Goal: Task Accomplishment & Management: Manage account settings

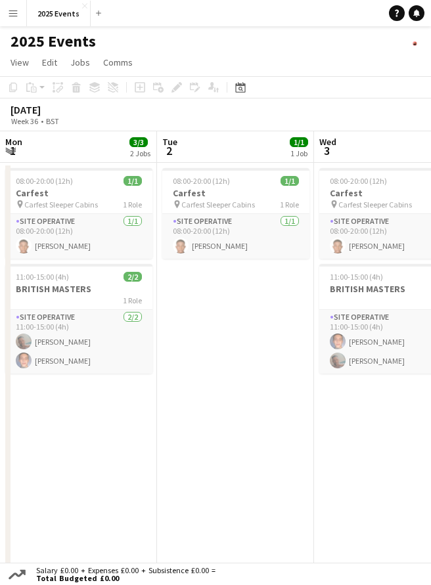
scroll to position [0, 314]
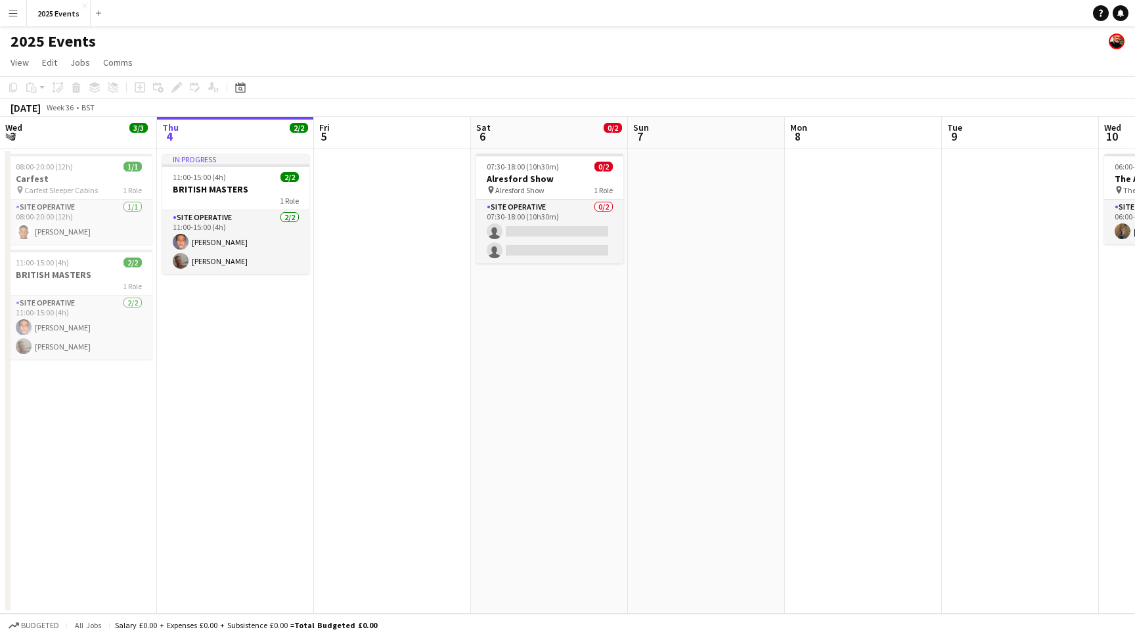
click at [17, 10] on app-icon "Menu" at bounding box center [13, 13] width 11 height 11
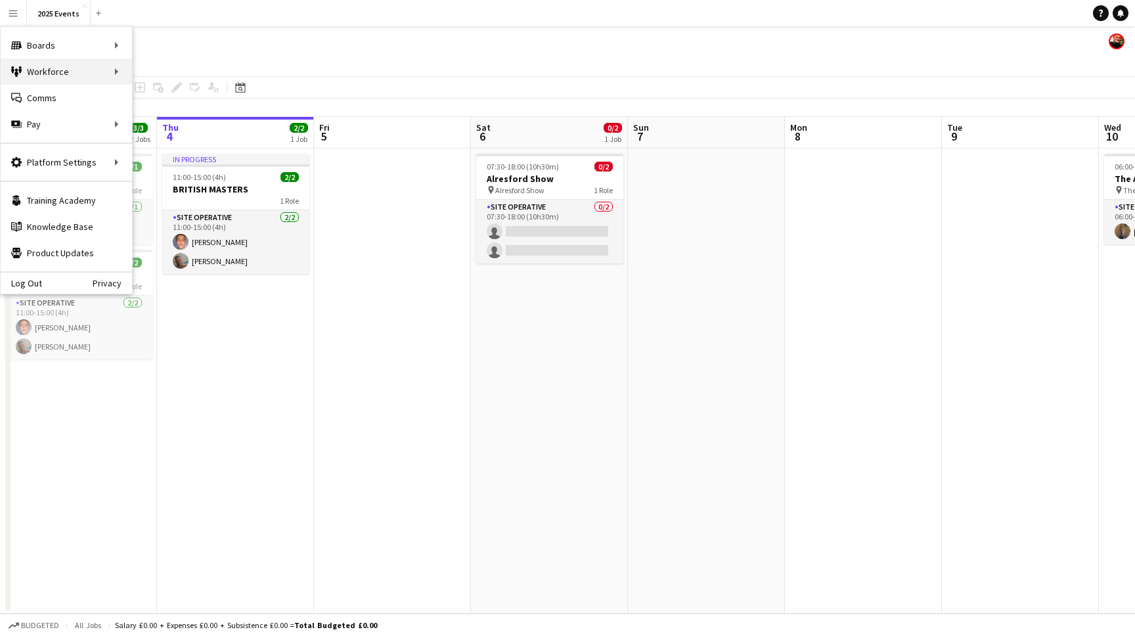
click at [34, 65] on div "Workforce Workforce" at bounding box center [66, 71] width 131 height 26
click at [166, 72] on link "My Workforce" at bounding box center [198, 71] width 131 height 26
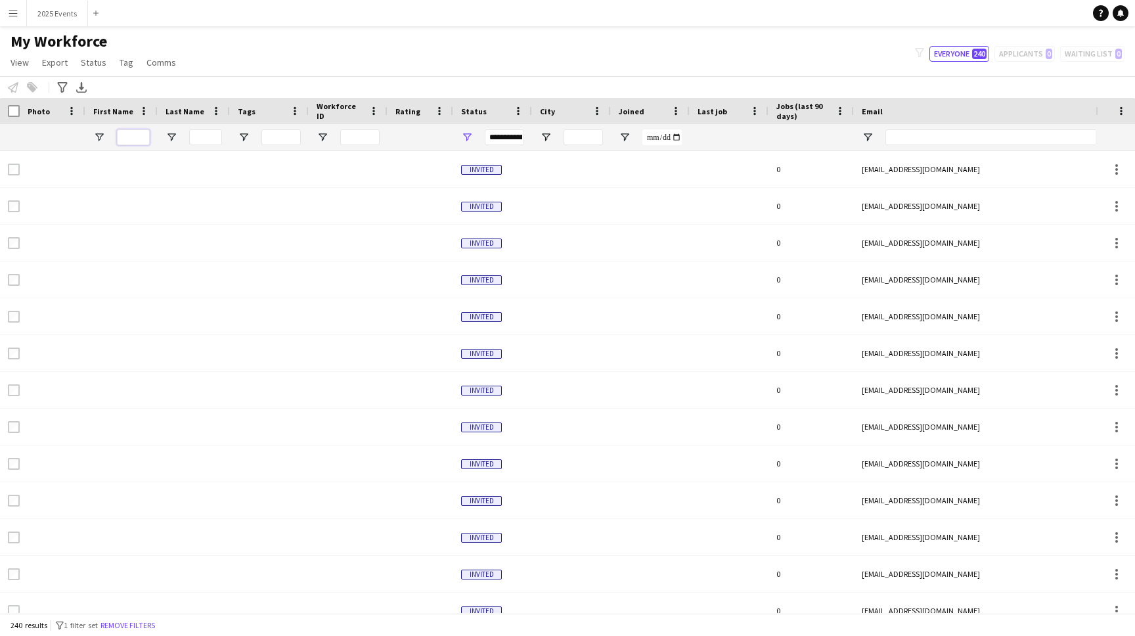
click at [126, 137] on input "First Name Filter Input" at bounding box center [133, 137] width 33 height 16
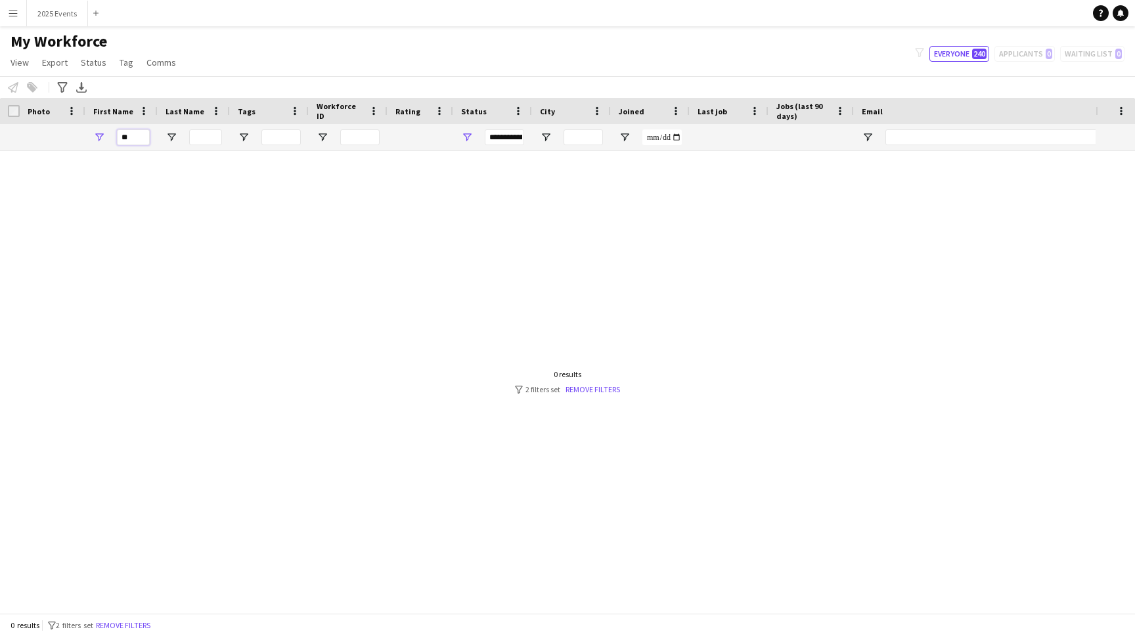
type input "*"
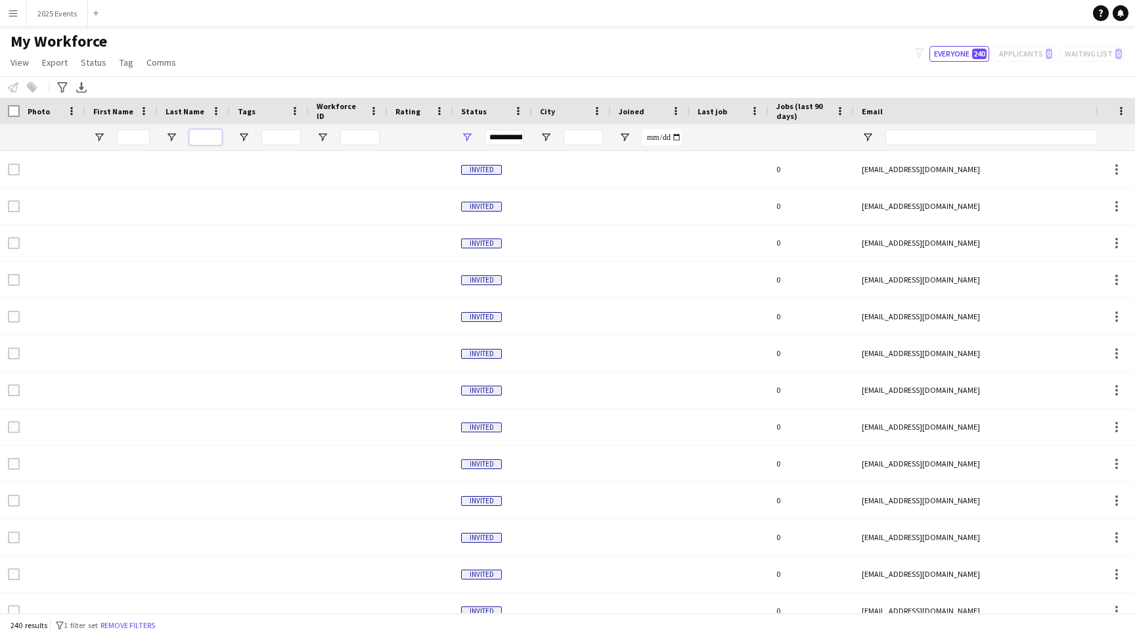
click at [209, 132] on input "Last Name Filter Input" at bounding box center [205, 137] width 33 height 16
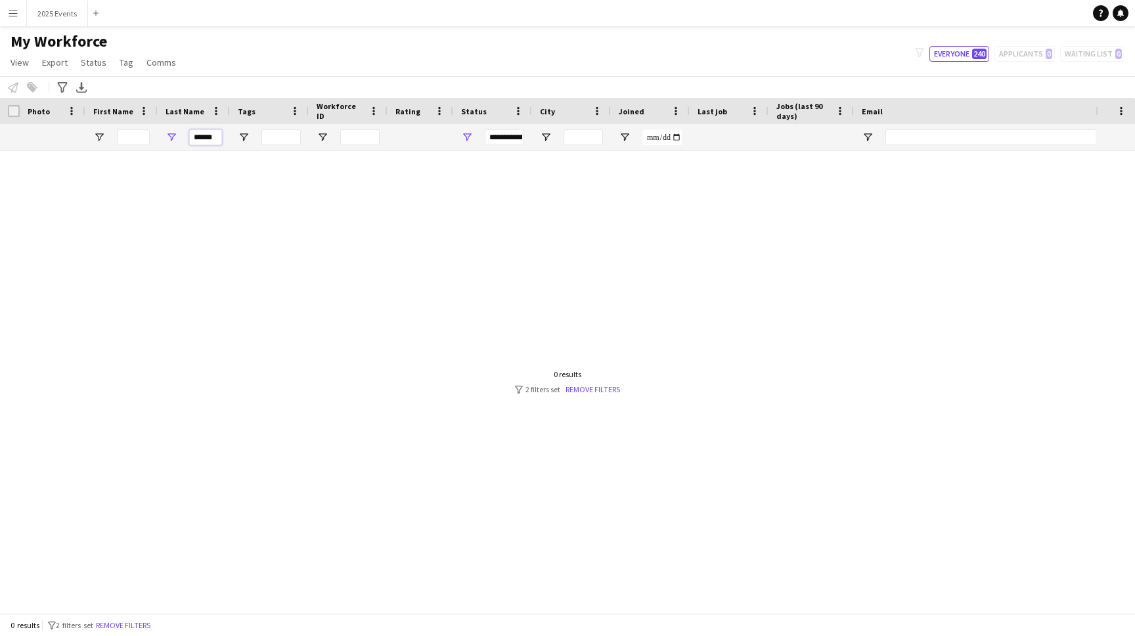
type input "******"
click at [430, 139] on div "**********" at bounding box center [504, 137] width 39 height 16
click at [389, 302] on div at bounding box center [547, 382] width 1095 height 462
click at [211, 137] on input "******" at bounding box center [205, 137] width 33 height 16
click at [430, 139] on div "**********" at bounding box center [504, 137] width 39 height 16
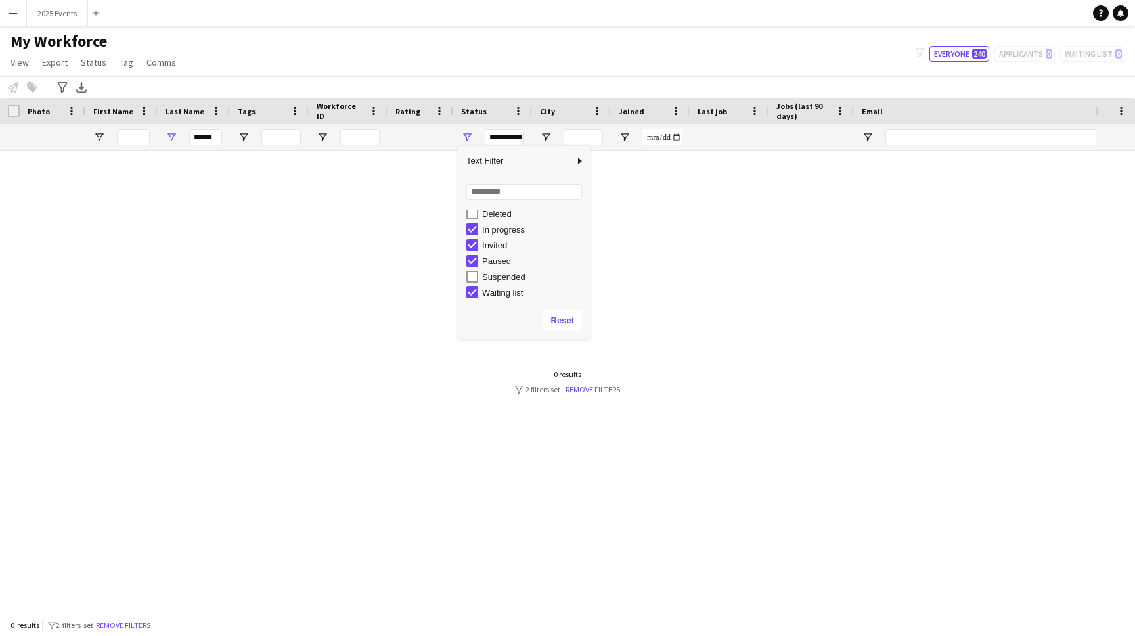
scroll to position [83, 0]
type input "***"
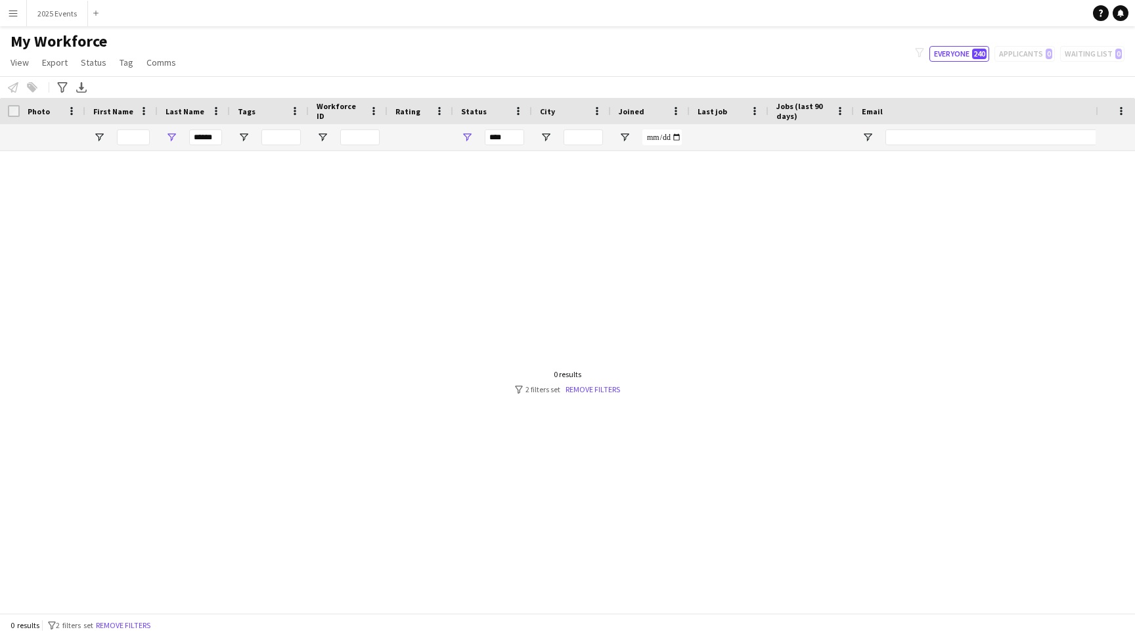
click at [430, 393] on div at bounding box center [547, 382] width 1095 height 462
click at [215, 141] on input "******" at bounding box center [205, 137] width 33 height 16
click at [133, 135] on input "First Name Filter Input" at bounding box center [133, 137] width 33 height 16
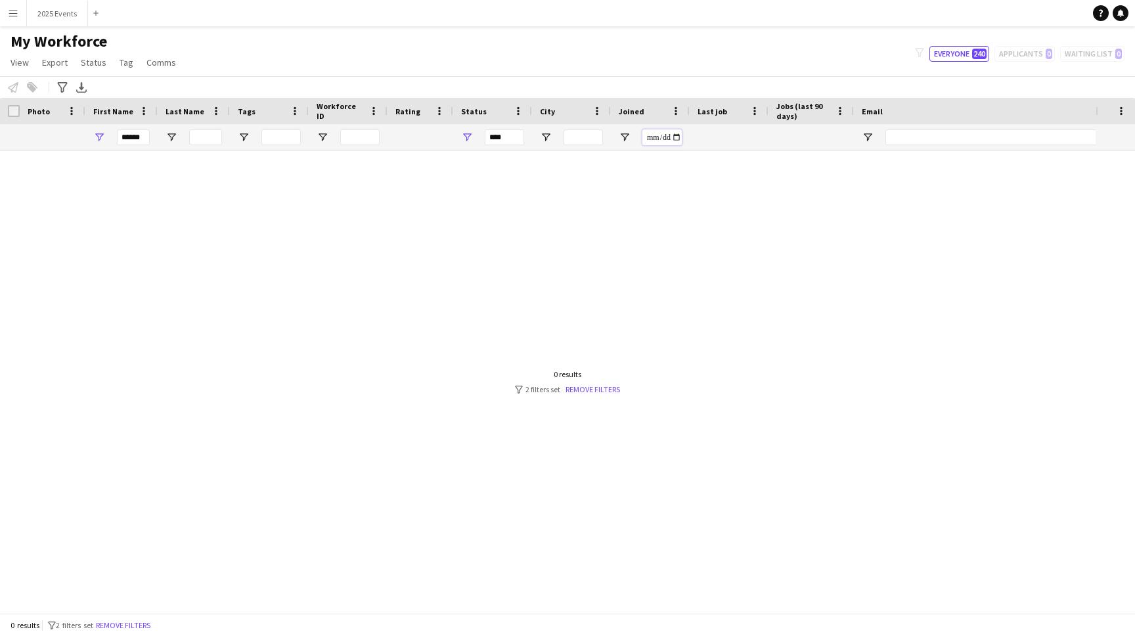
click at [430, 137] on input "Joined Filter Input" at bounding box center [661, 137] width 39 height 16
click at [430, 214] on div at bounding box center [547, 382] width 1095 height 462
click at [144, 140] on input "******" at bounding box center [133, 137] width 33 height 16
type input "*"
click at [17, 22] on button "Menu" at bounding box center [13, 13] width 26 height 26
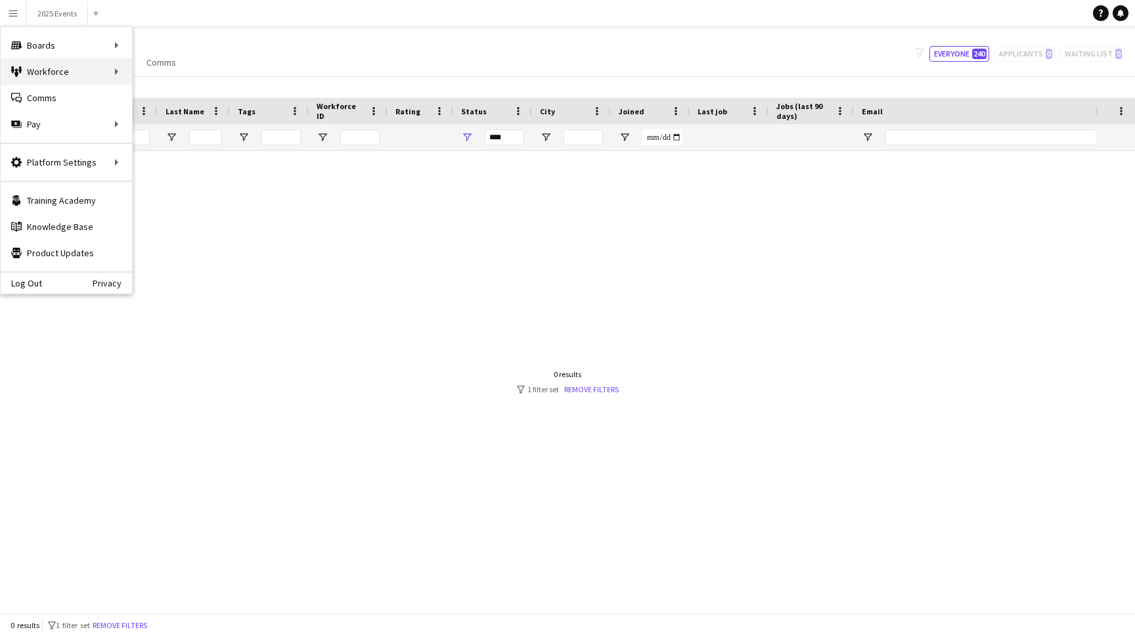
click at [102, 68] on div "Workforce Workforce" at bounding box center [66, 71] width 131 height 26
click at [149, 71] on link "My Workforce" at bounding box center [198, 71] width 131 height 26
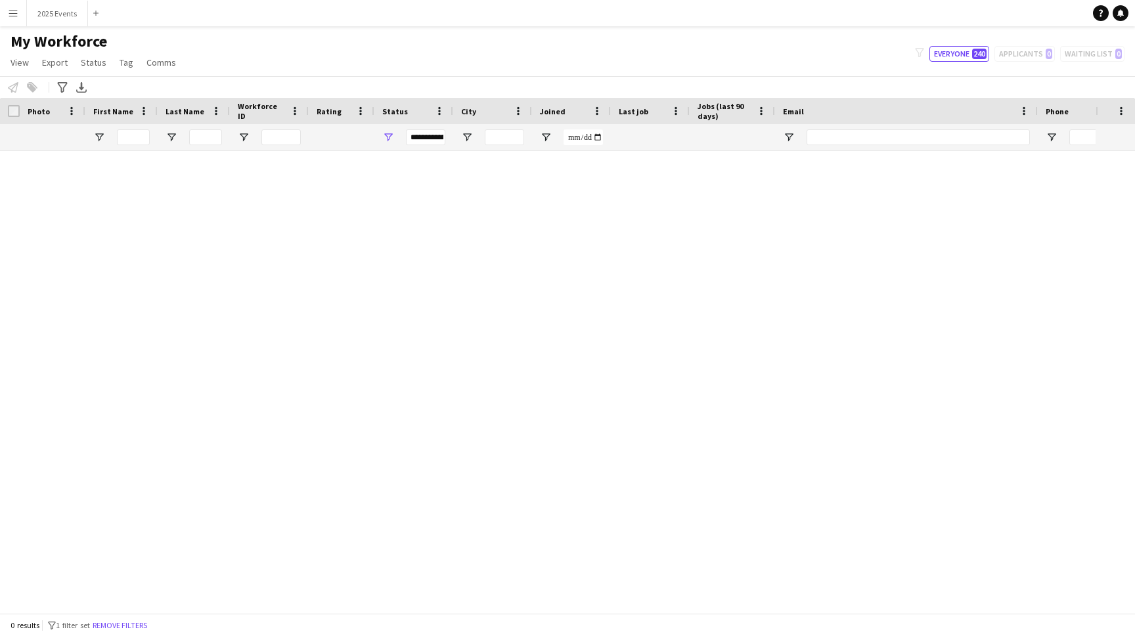
type input "***"
click at [24, 66] on span "View" at bounding box center [20, 62] width 18 height 12
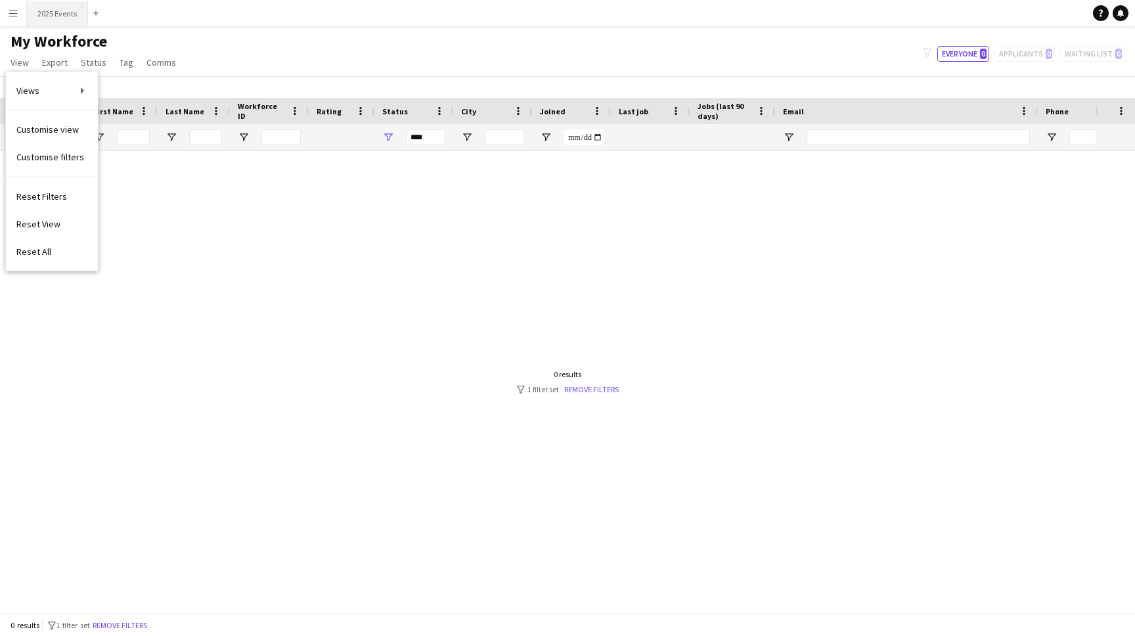
click at [46, 16] on button "2025 Events Close" at bounding box center [57, 14] width 61 height 26
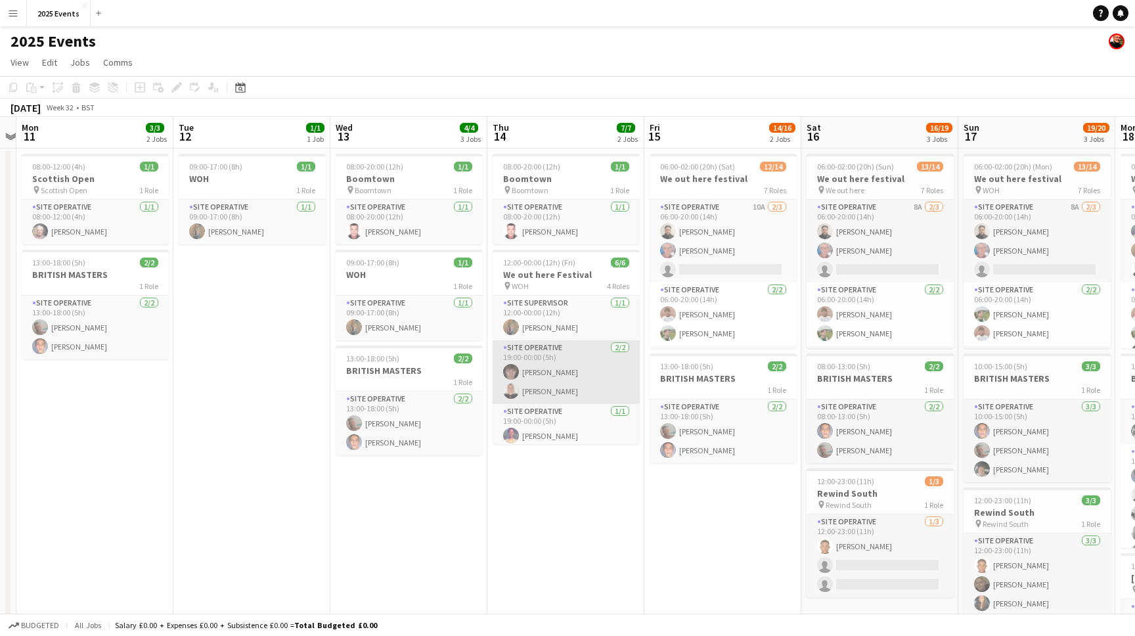
scroll to position [3, 0]
click at [430, 368] on app-card-role "Site Operative [DATE] 19:00-00:00 (5h) [PERSON_NAME] [PERSON_NAME]" at bounding box center [566, 369] width 147 height 64
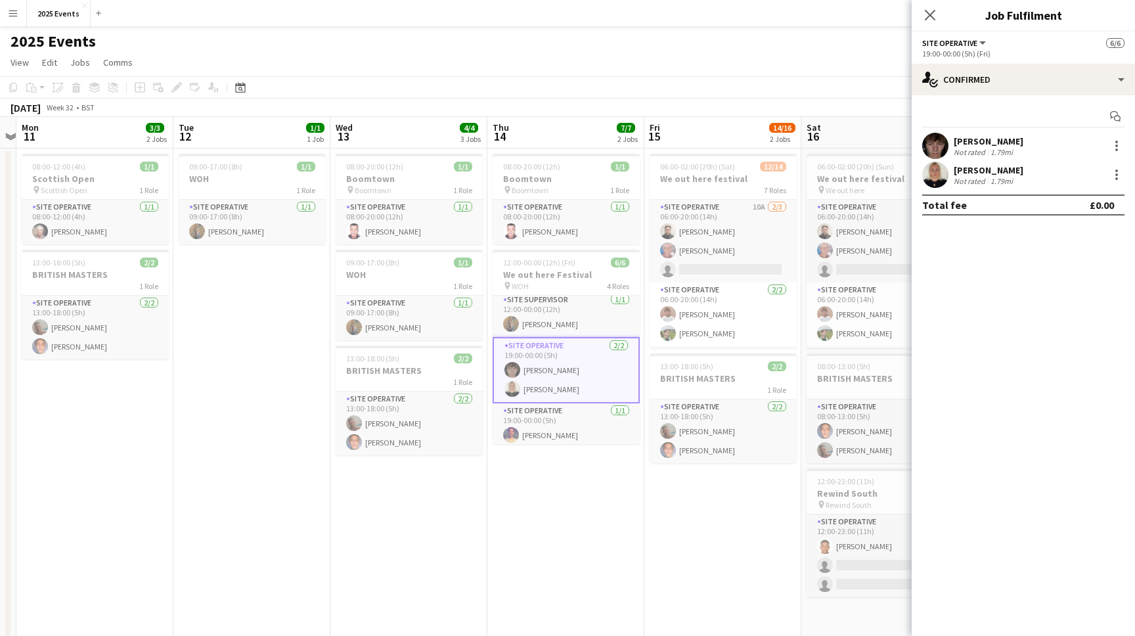
click at [430, 147] on div "[PERSON_NAME] Not rated 1.79mi" at bounding box center [1022, 146] width 223 height 26
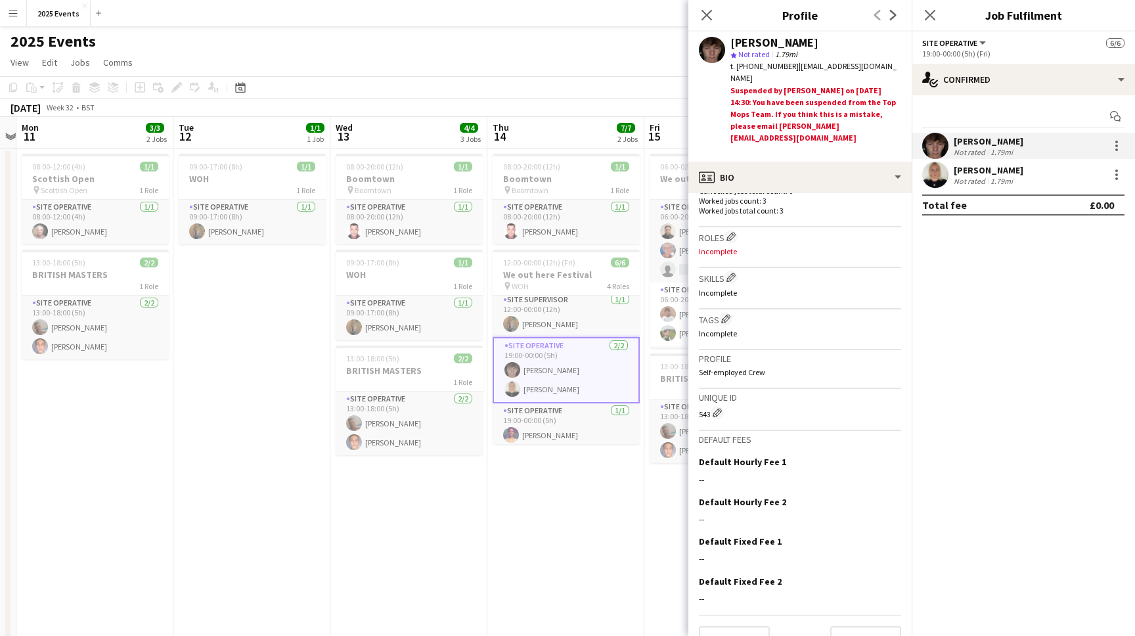
scroll to position [395, 0]
click at [430, 584] on button "Next" at bounding box center [865, 639] width 71 height 26
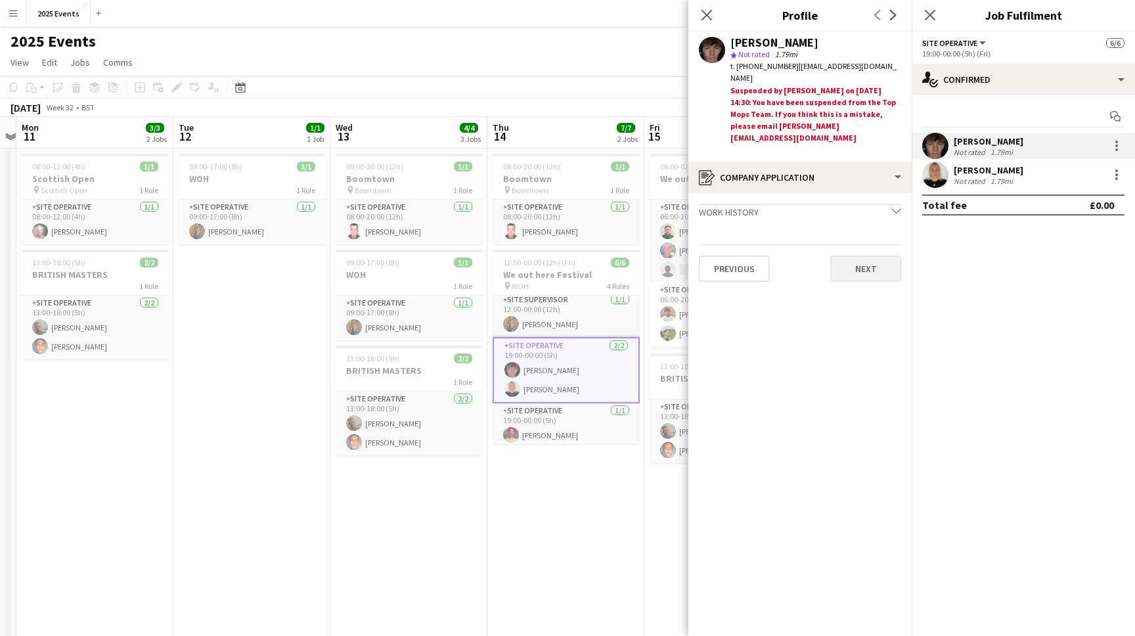
click at [430, 255] on button "Next" at bounding box center [865, 268] width 71 height 26
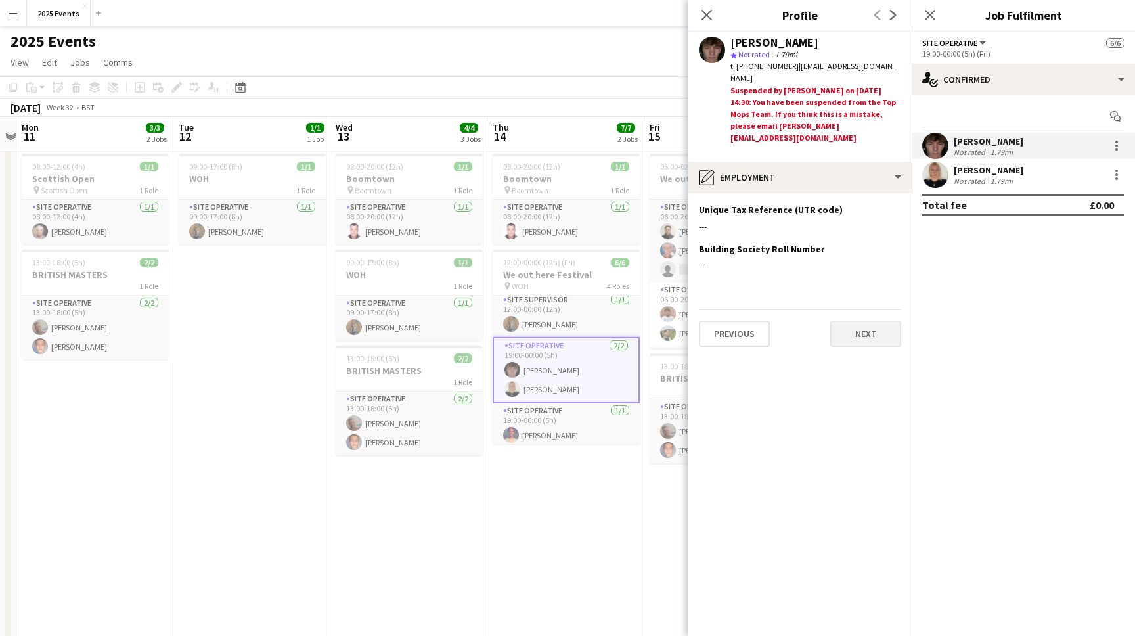
click at [430, 320] on button "Next" at bounding box center [865, 333] width 71 height 26
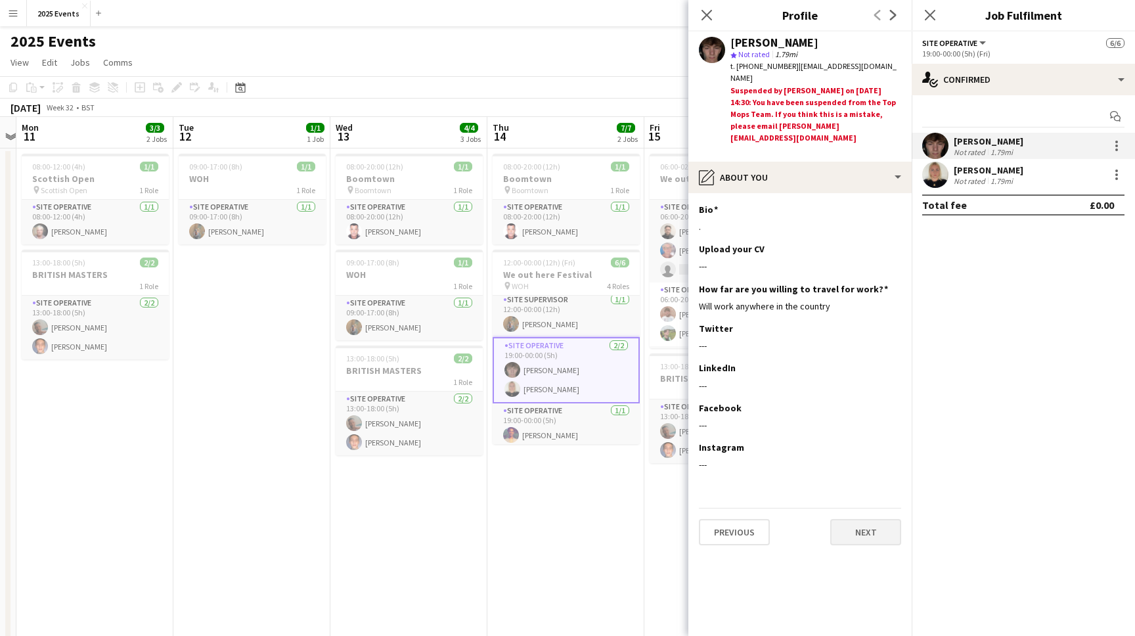
click at [430, 519] on button "Next" at bounding box center [865, 532] width 71 height 26
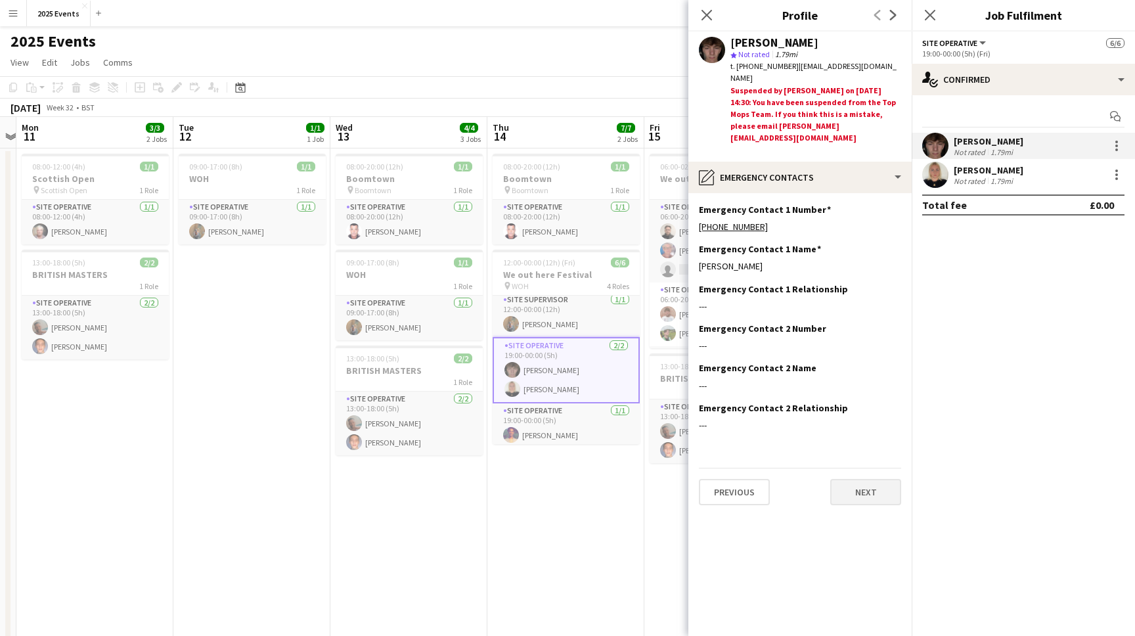
click at [430, 479] on button "Next" at bounding box center [865, 492] width 71 height 26
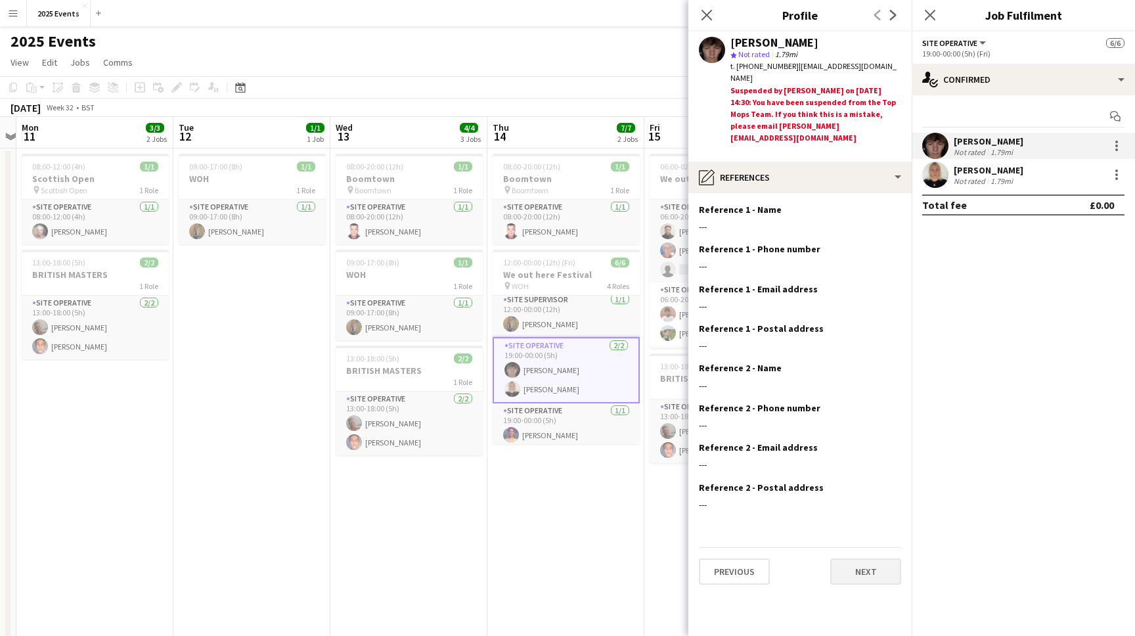
click at [430, 558] on button "Next" at bounding box center [865, 571] width 71 height 26
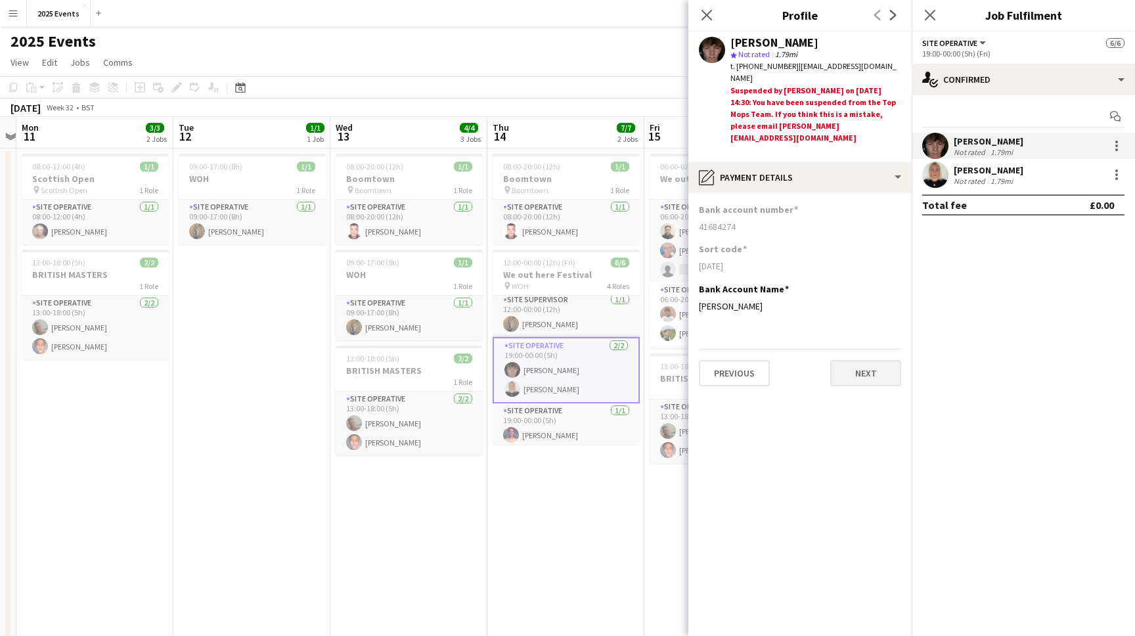
click at [430, 360] on button "Next" at bounding box center [865, 373] width 71 height 26
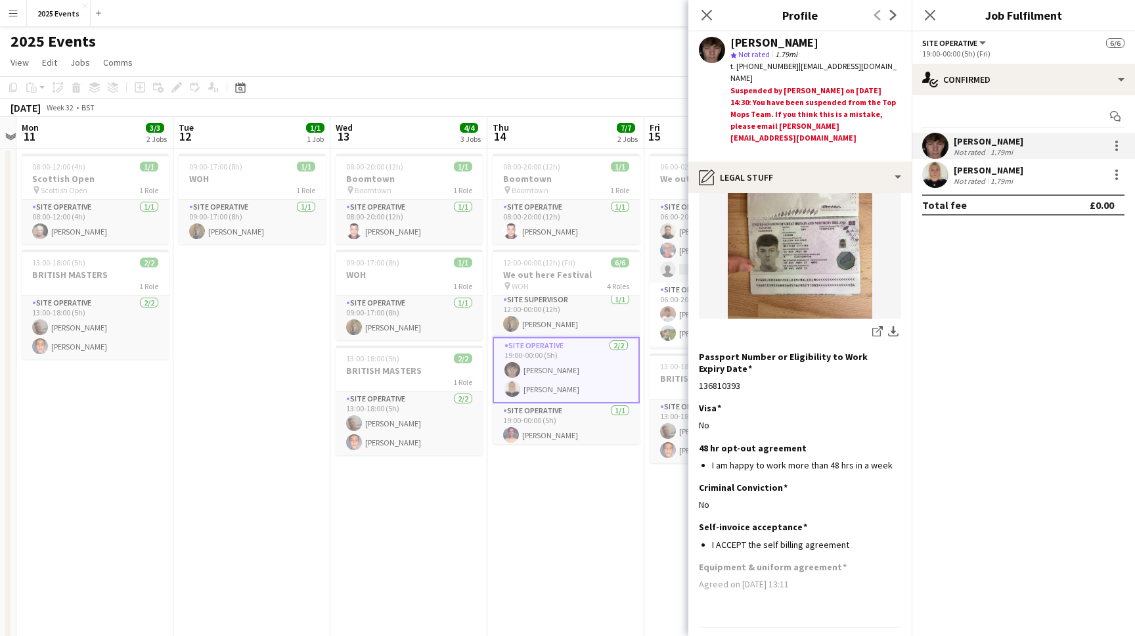
scroll to position [185, 0]
click at [286, 280] on app-date-cell "09:00-17:00 (8h) 1/1 WOH 1 Role Site Operative [DATE] 09:00-17:00 (8h) Shak Siad" at bounding box center [251, 460] width 157 height 625
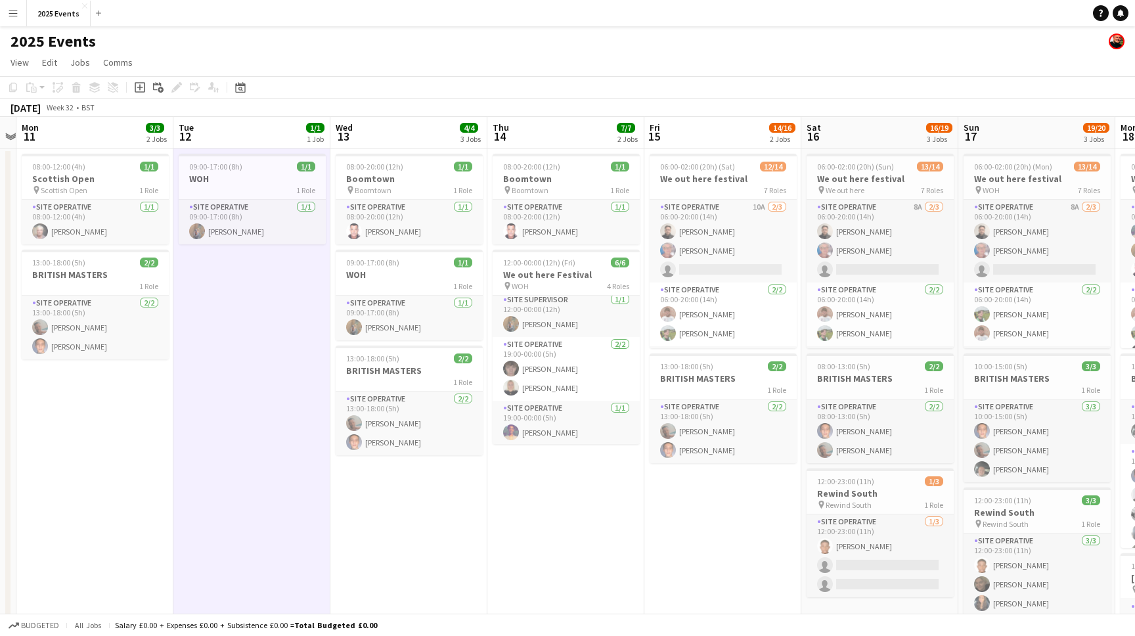
click at [9, 13] on app-icon "Menu" at bounding box center [13, 13] width 11 height 11
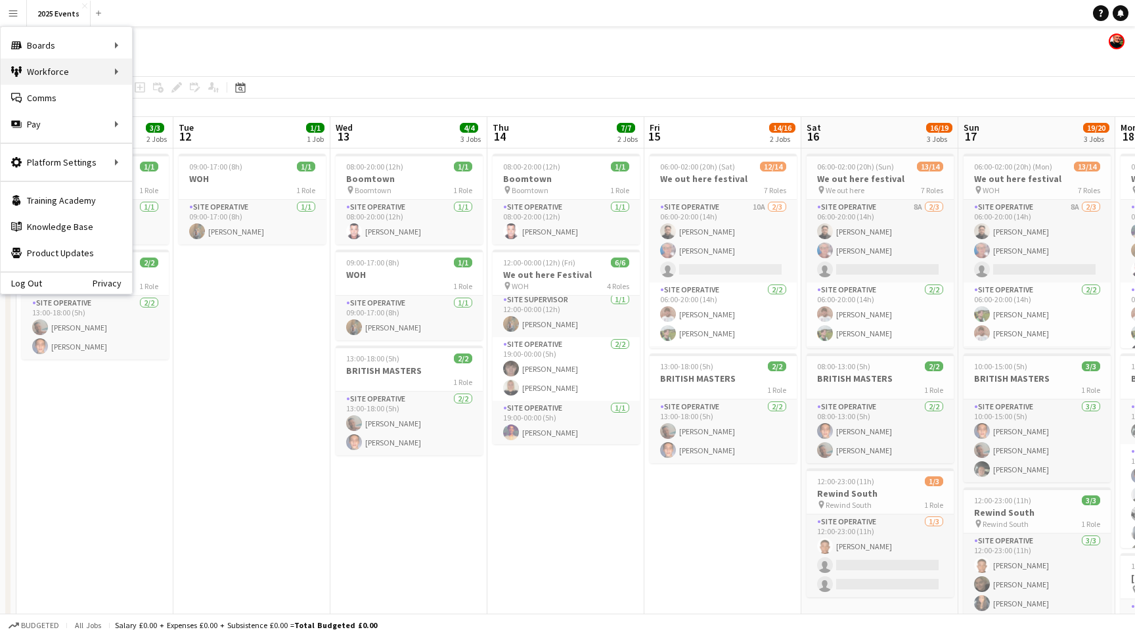
click at [33, 70] on div "Workforce Workforce" at bounding box center [66, 71] width 131 height 26
click at [215, 54] on app-page-menu "View Day view expanded Day view collapsed Month view Date picker Jump to [DATE]…" at bounding box center [567, 63] width 1135 height 25
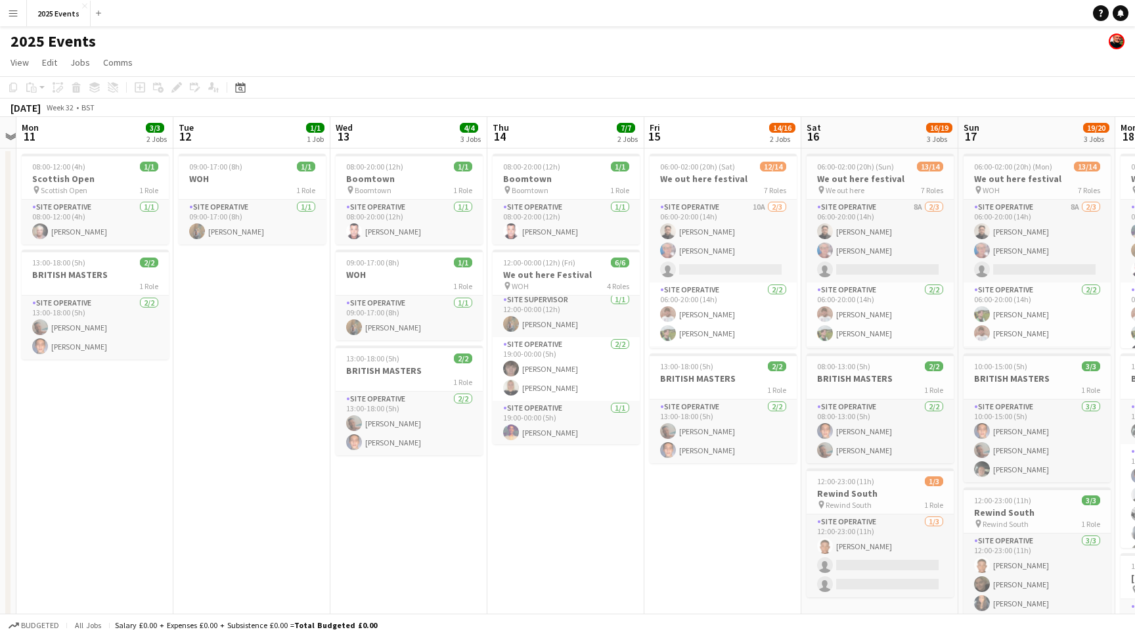
click at [5, 11] on button "Menu" at bounding box center [13, 13] width 26 height 26
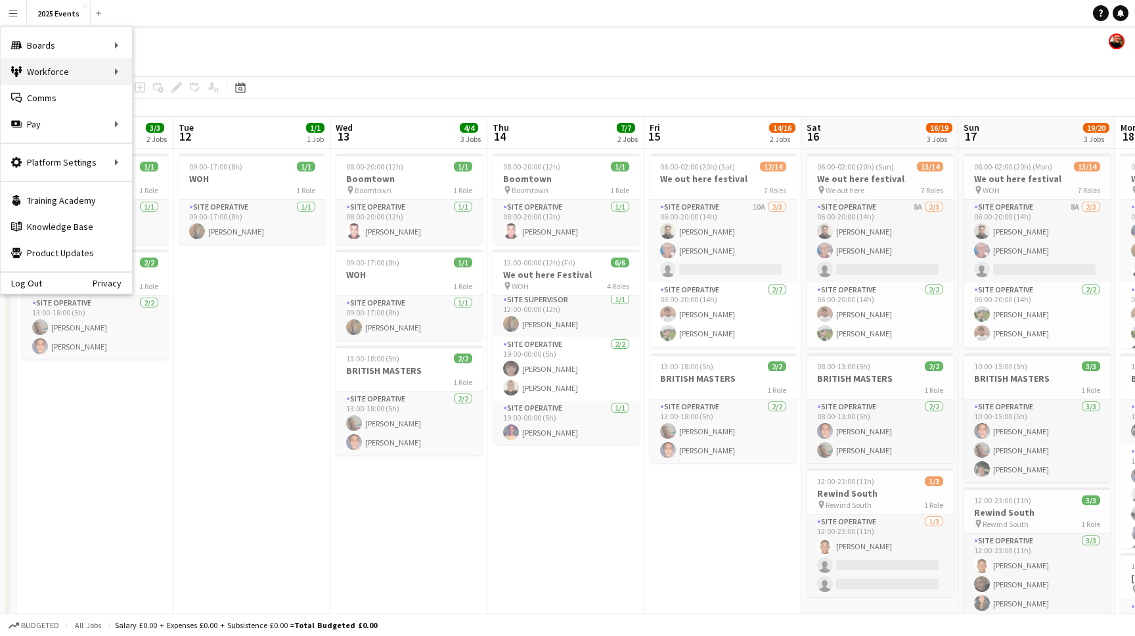
click at [114, 72] on div "Workforce Workforce" at bounding box center [66, 71] width 131 height 26
click at [154, 72] on link "My Workforce" at bounding box center [198, 71] width 131 height 26
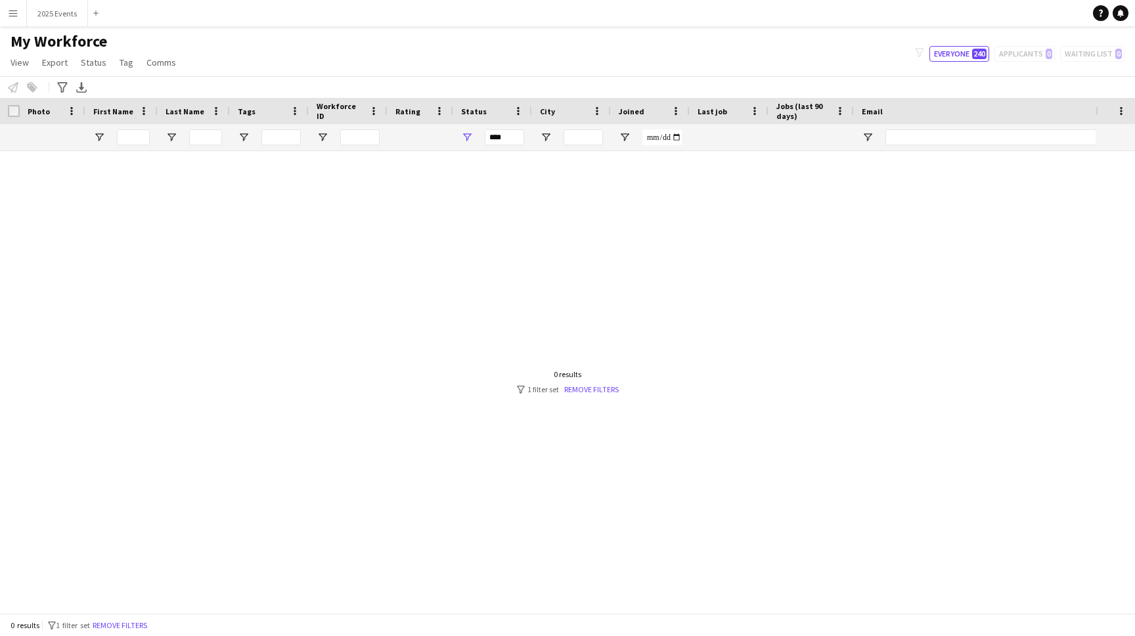
click at [430, 136] on div "***" at bounding box center [504, 137] width 39 height 16
type input "**********"
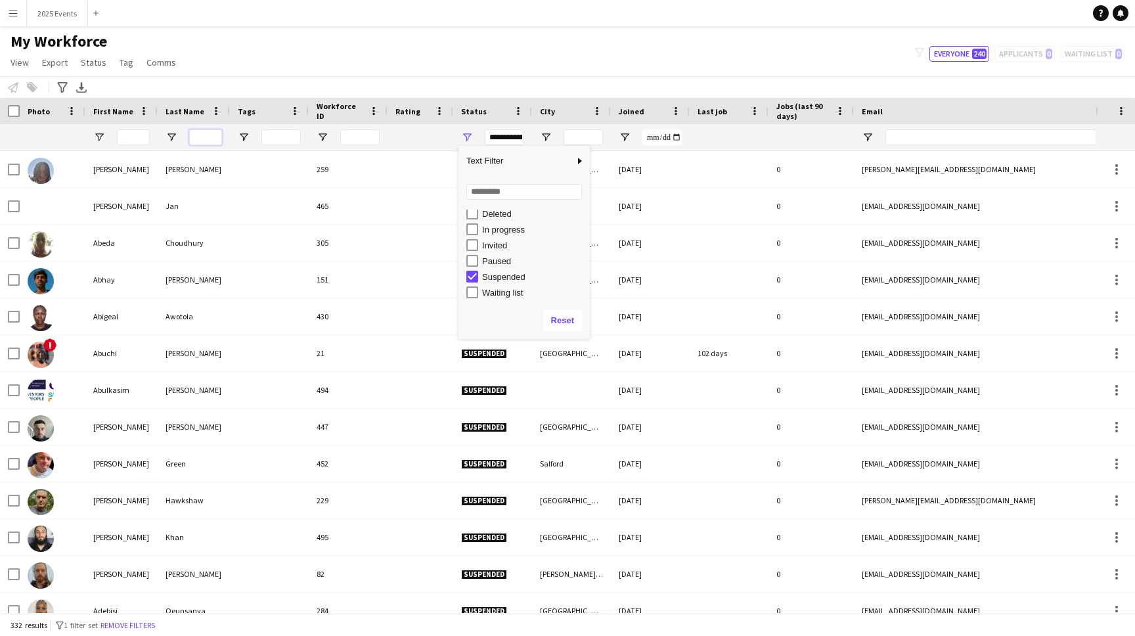
click at [199, 141] on input "Last Name Filter Input" at bounding box center [205, 137] width 33 height 16
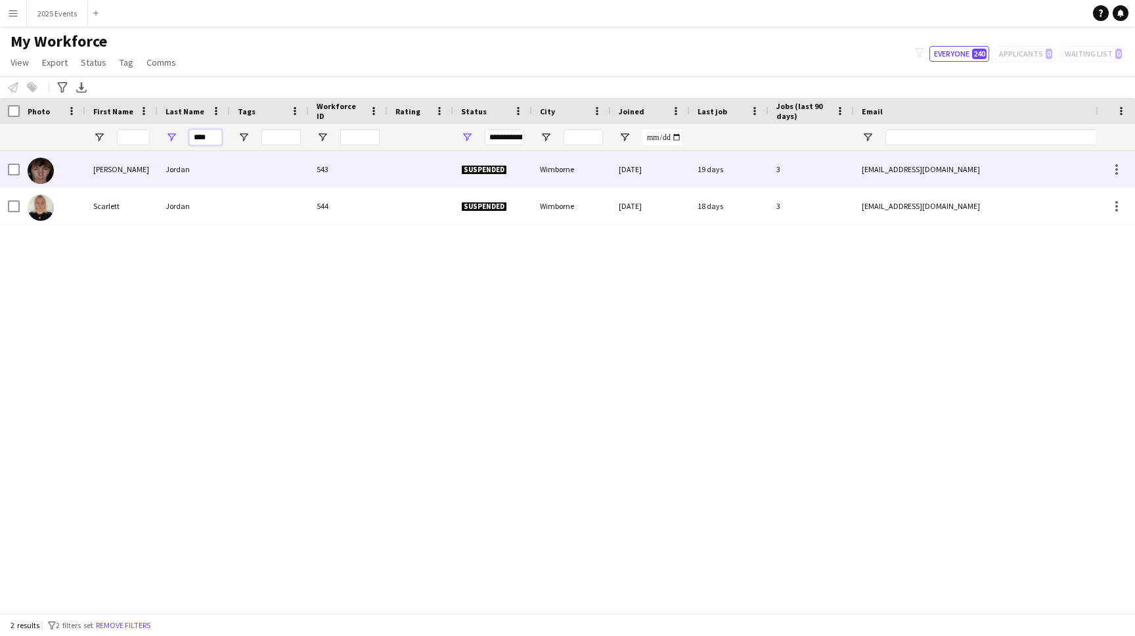
type input "****"
click at [192, 159] on div "Jordan" at bounding box center [194, 169] width 72 height 36
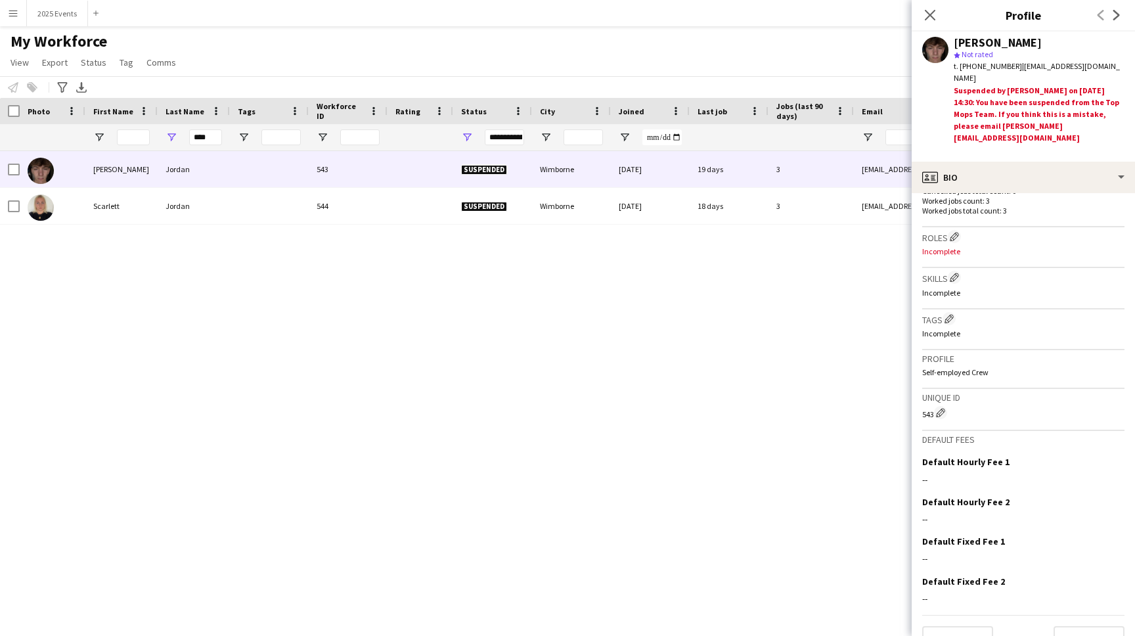
scroll to position [395, 0]
click at [66, 16] on button "2025 Events Close" at bounding box center [57, 14] width 61 height 26
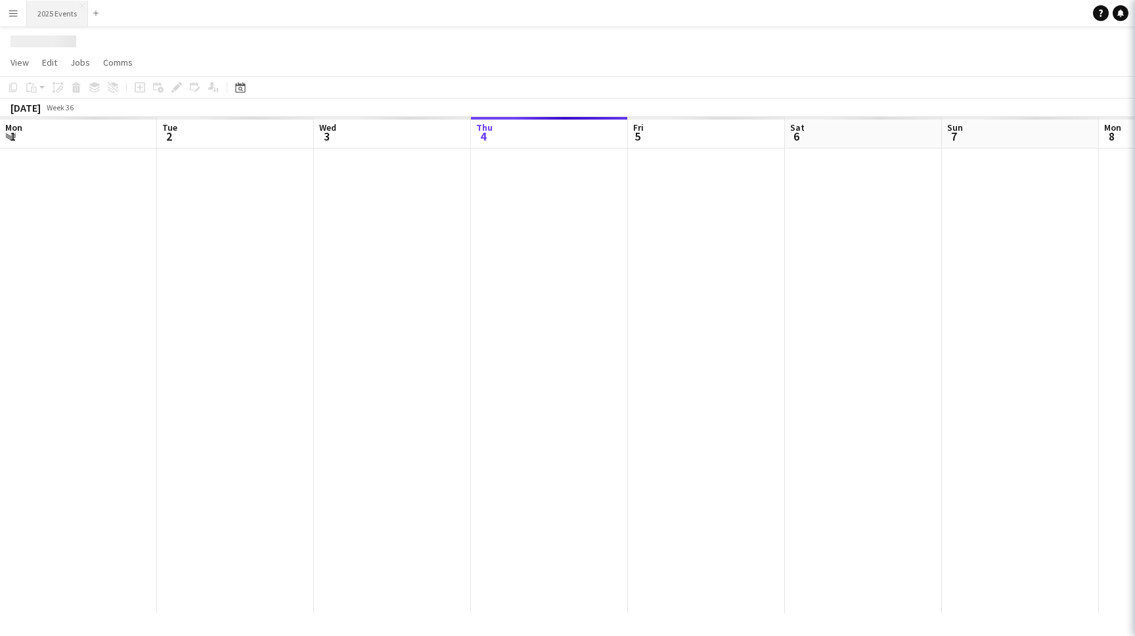
scroll to position [0, 314]
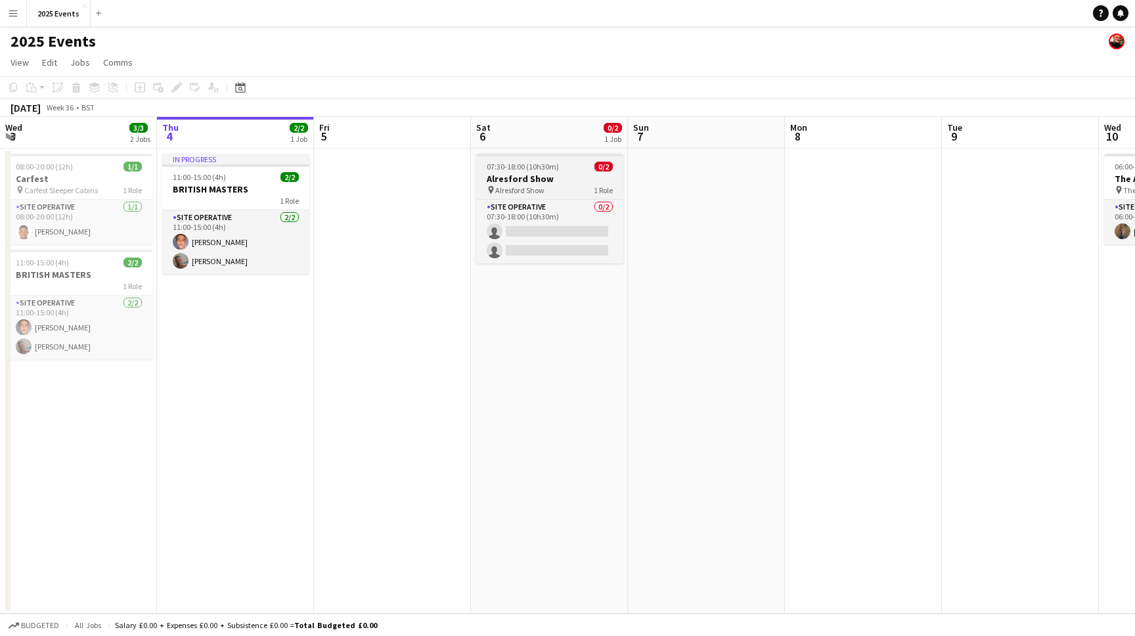
click at [430, 173] on h3 "Alresford Show" at bounding box center [549, 179] width 147 height 12
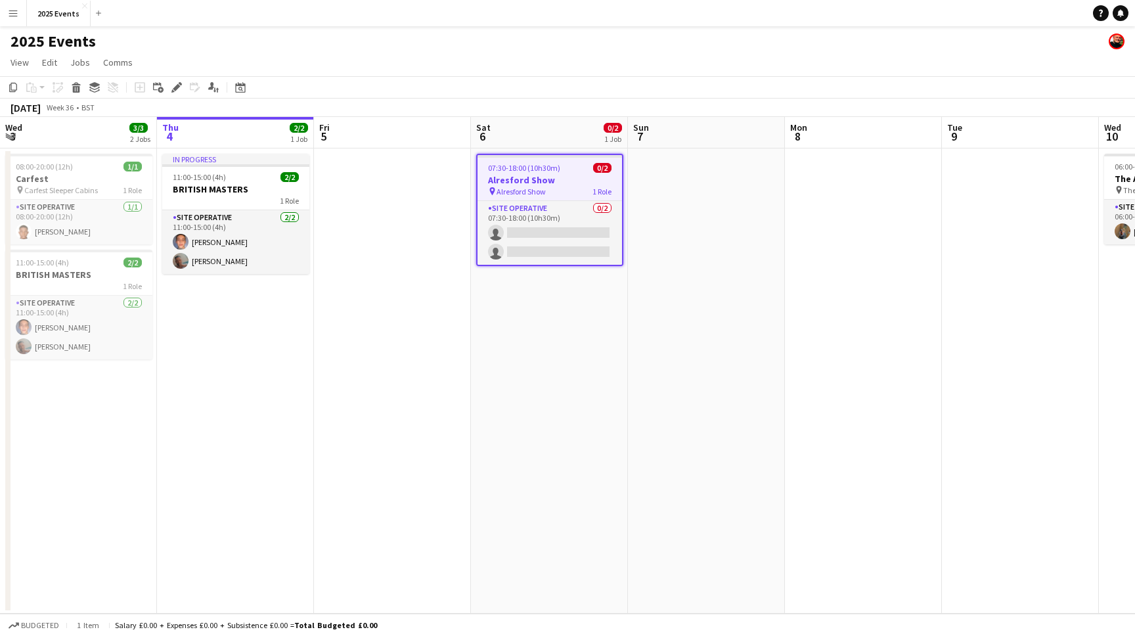
click at [430, 173] on app-job-card "07:30-18:00 (10h30m) 0/2 Alresford Show pin Alresford Show 1 Role Site Operativ…" at bounding box center [549, 210] width 147 height 112
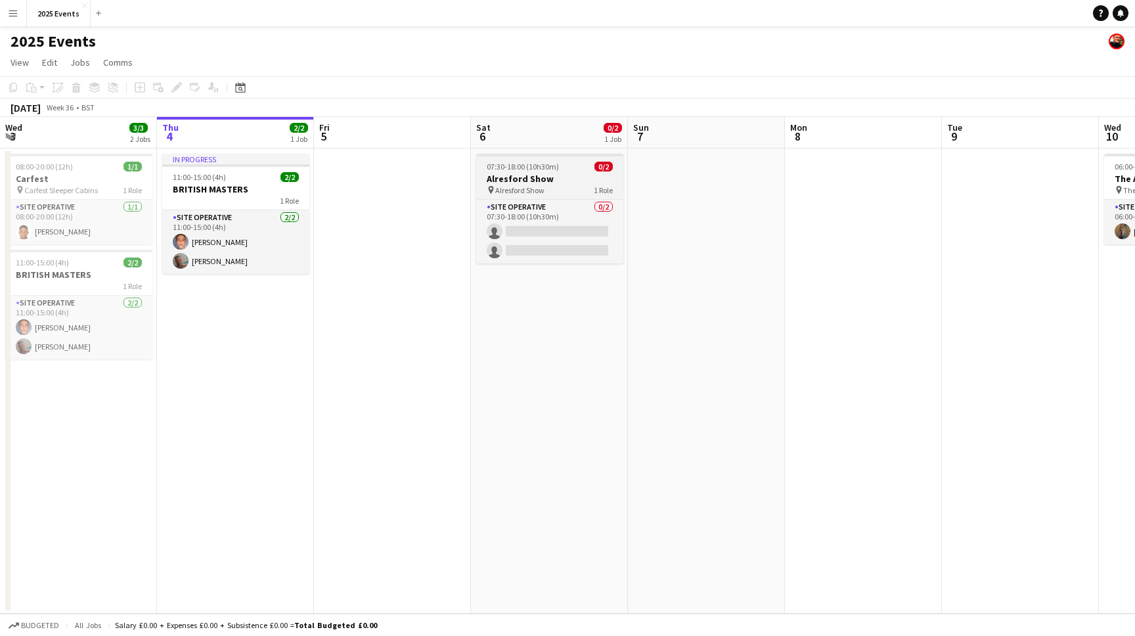
click at [430, 173] on h3 "Alresford Show" at bounding box center [549, 179] width 147 height 12
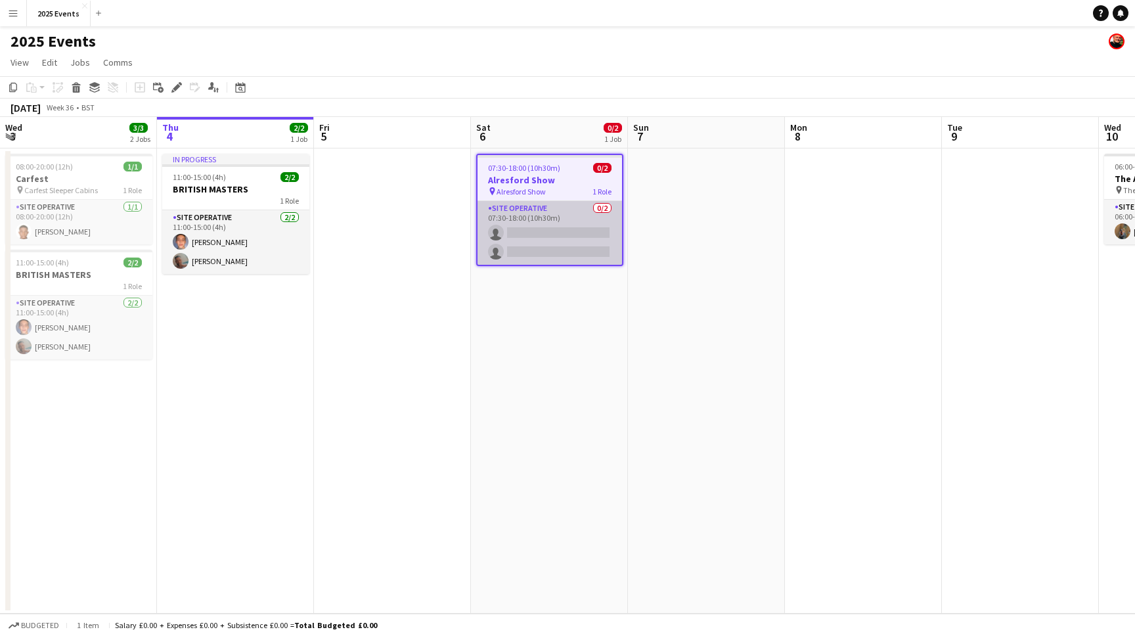
click at [430, 213] on app-card-role "Site Operative 0/2 07:30-18:00 (10h30m) single-neutral-actions single-neutral-a…" at bounding box center [549, 233] width 144 height 64
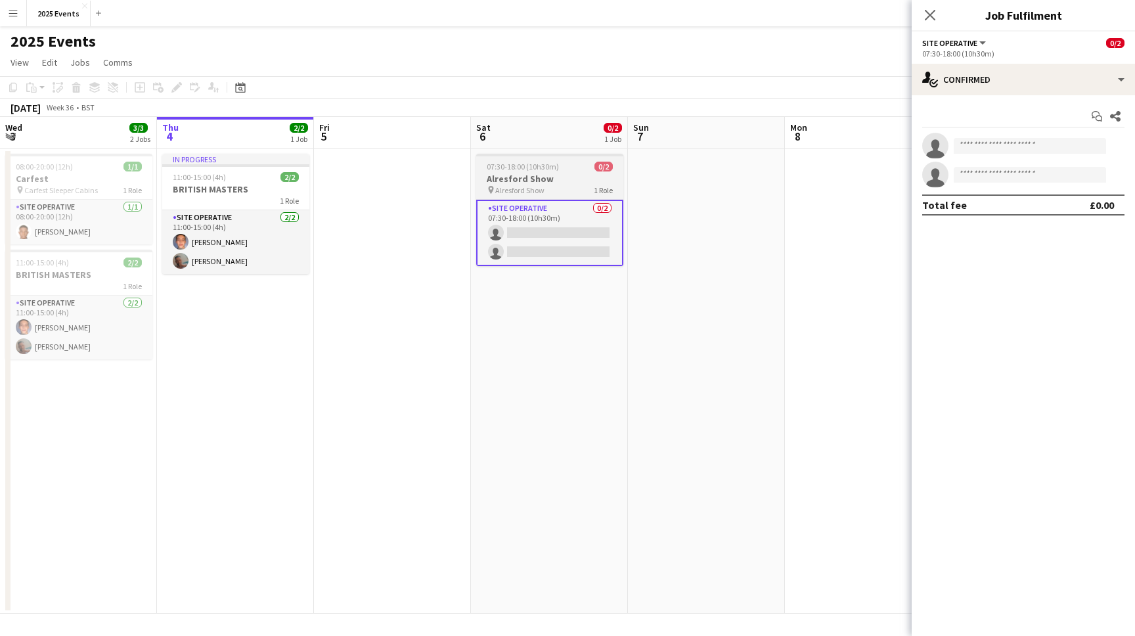
click at [430, 174] on h3 "Alresford Show" at bounding box center [549, 179] width 147 height 12
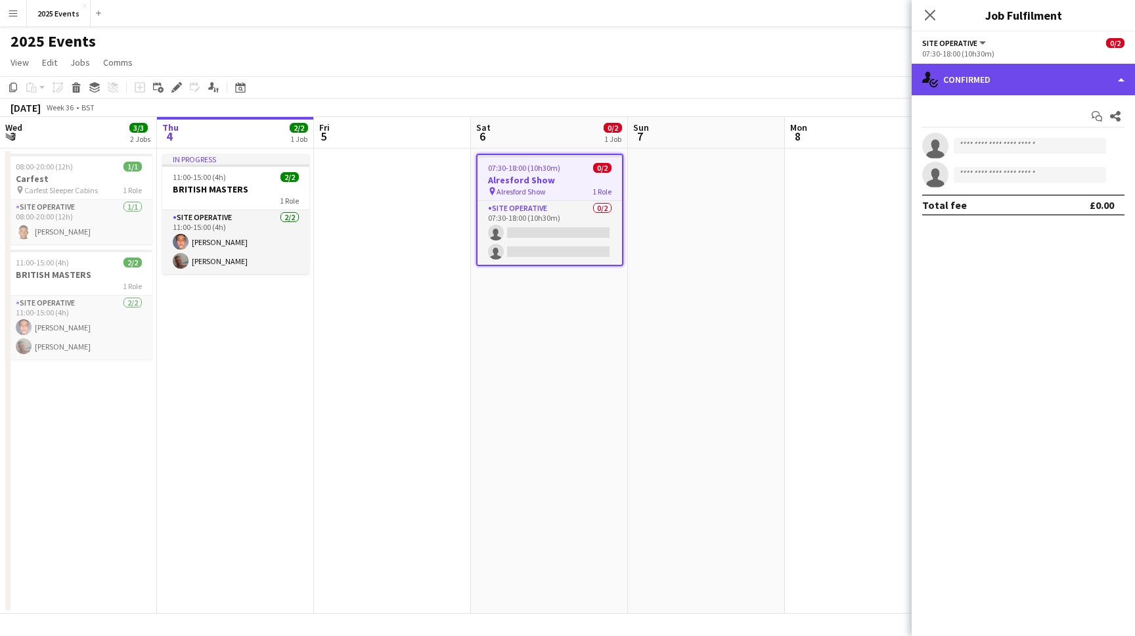
click at [430, 83] on div "single-neutral-actions-check-2 Confirmed" at bounding box center [1022, 80] width 223 height 32
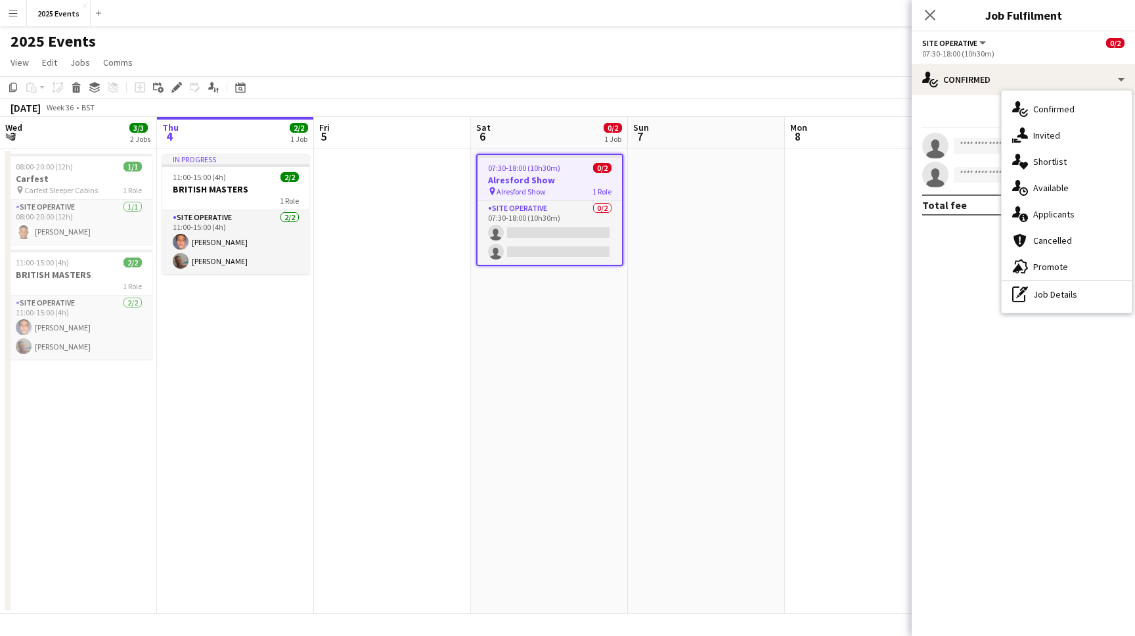
click at [430, 98] on div "Start chat Share single-neutral-actions single-neutral-actions Total fee £0.00" at bounding box center [1022, 160] width 223 height 131
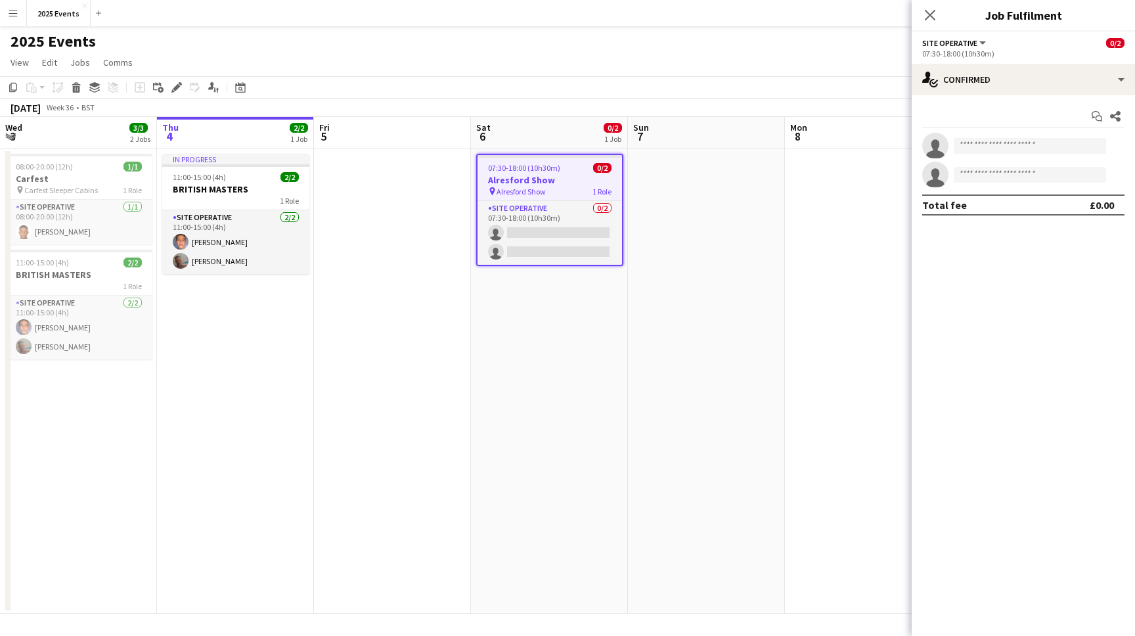
click at [430, 54] on div "07:30-18:00 (10h30m)" at bounding box center [1023, 54] width 202 height 10
click at [430, 186] on app-date-cell at bounding box center [706, 380] width 157 height 465
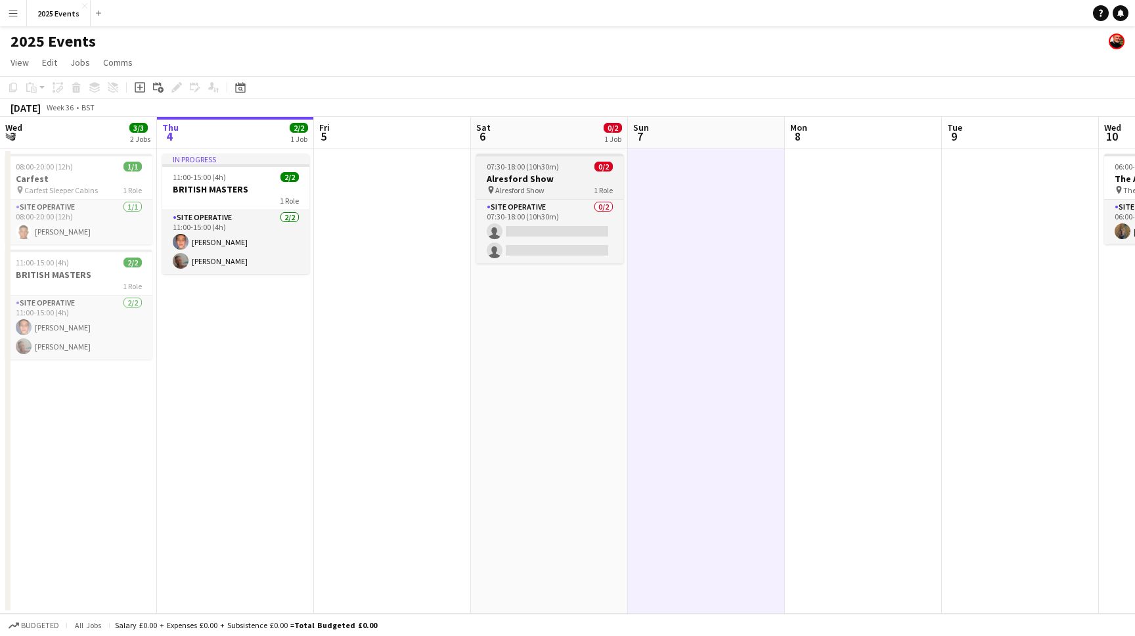
click at [430, 182] on h3 "Alresford Show" at bounding box center [549, 179] width 147 height 12
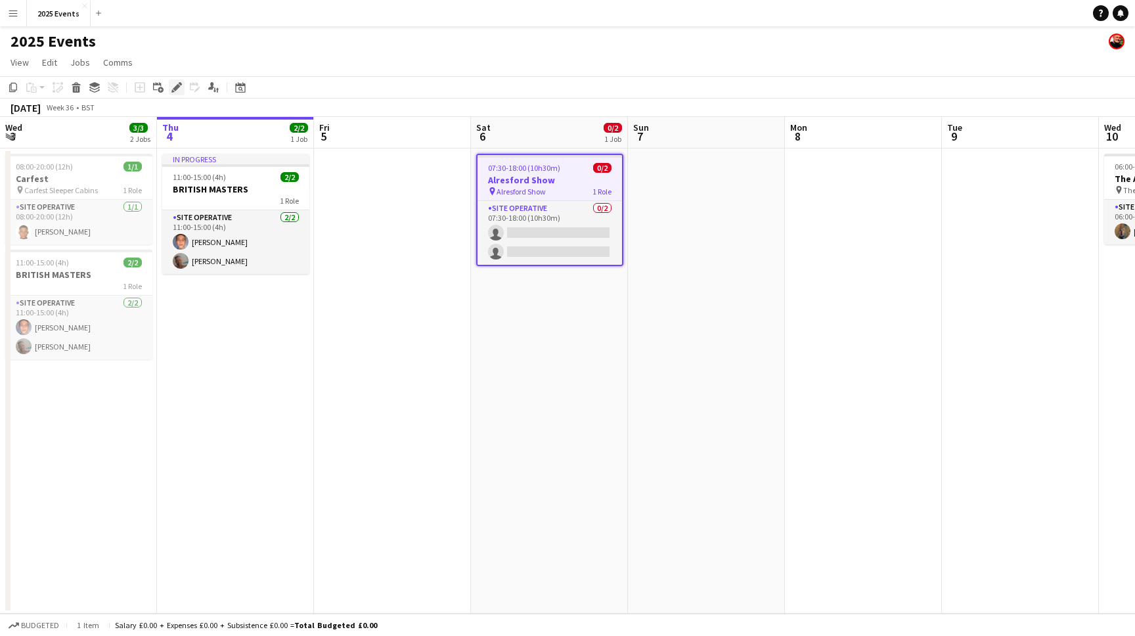
click at [179, 87] on icon "Edit" at bounding box center [176, 87] width 11 height 11
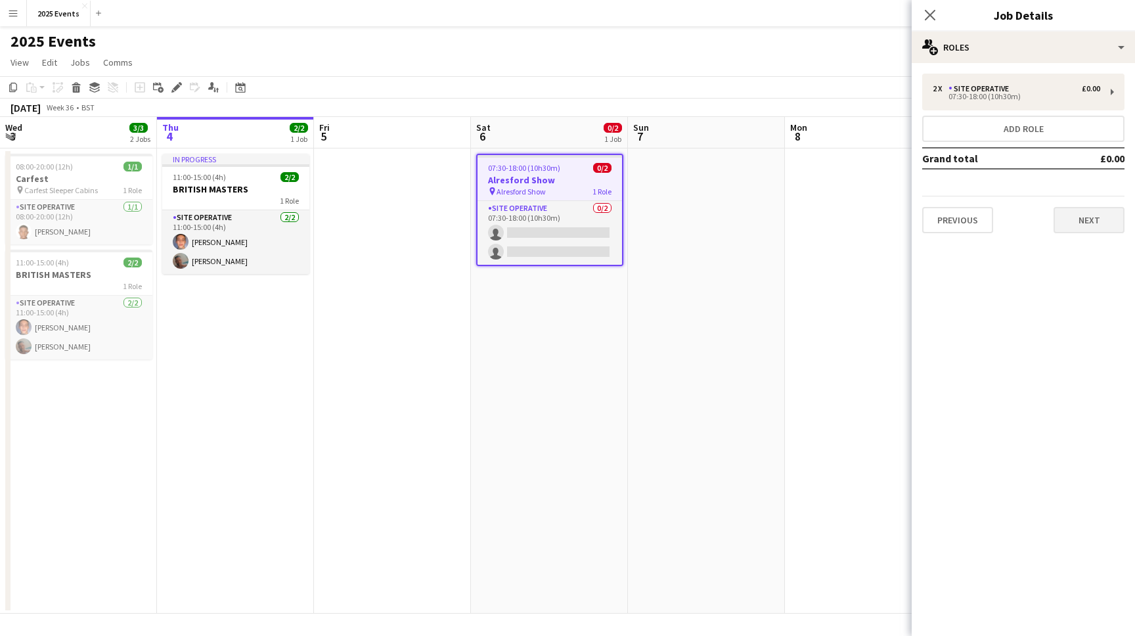
click at [430, 222] on button "Next" at bounding box center [1088, 220] width 71 height 26
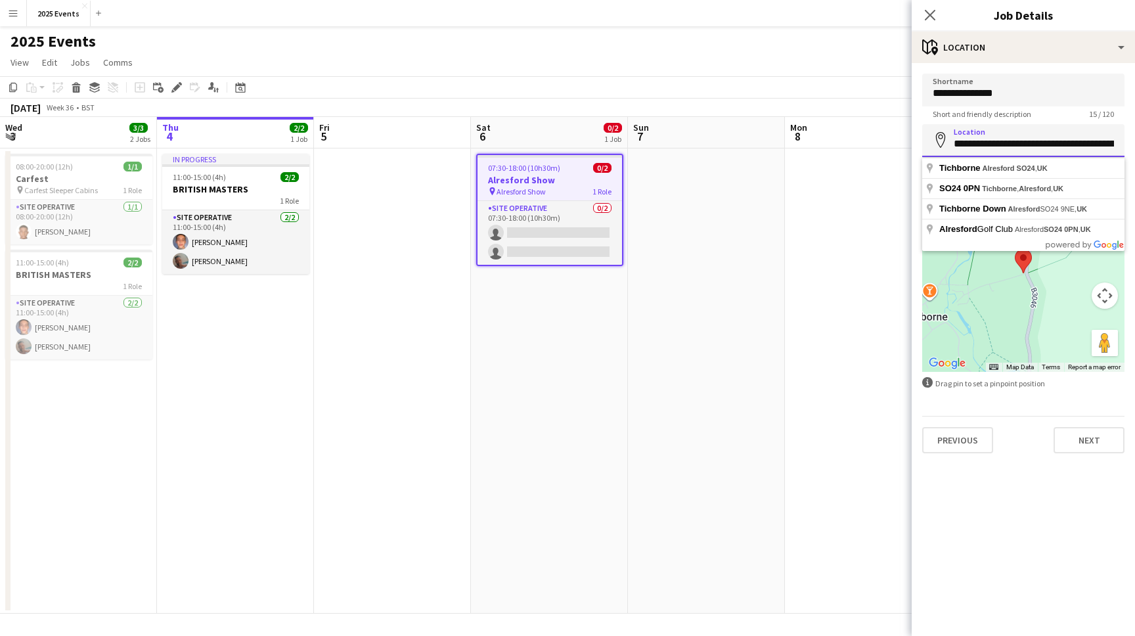
drag, startPoint x: 955, startPoint y: 143, endPoint x: 1096, endPoint y: 141, distance: 141.2
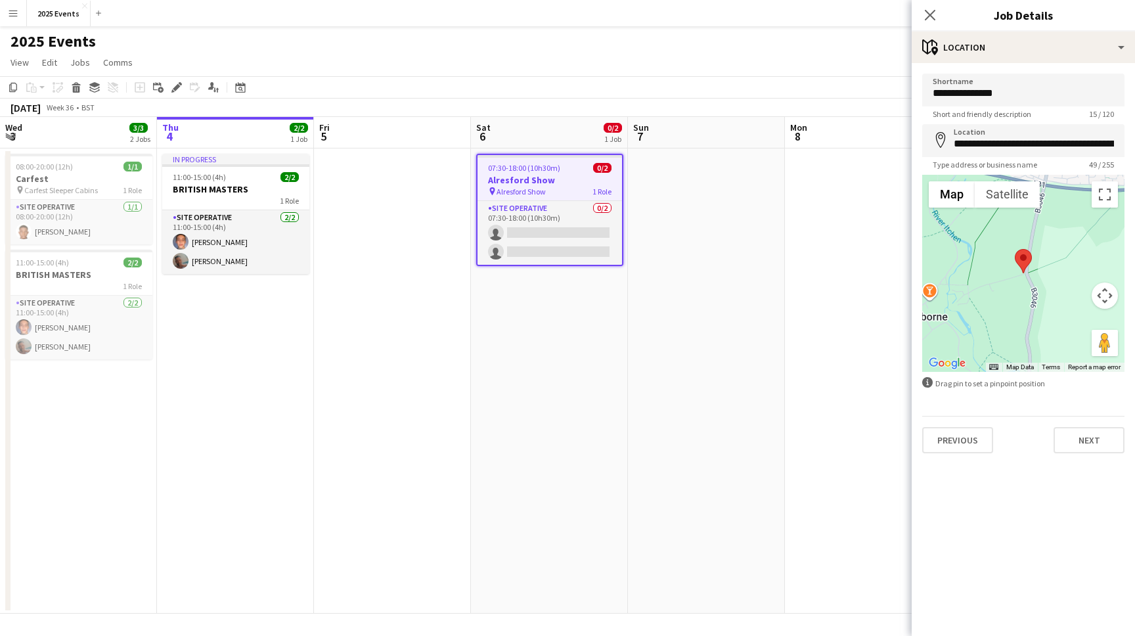
click at [19, 16] on button "Menu" at bounding box center [13, 13] width 26 height 26
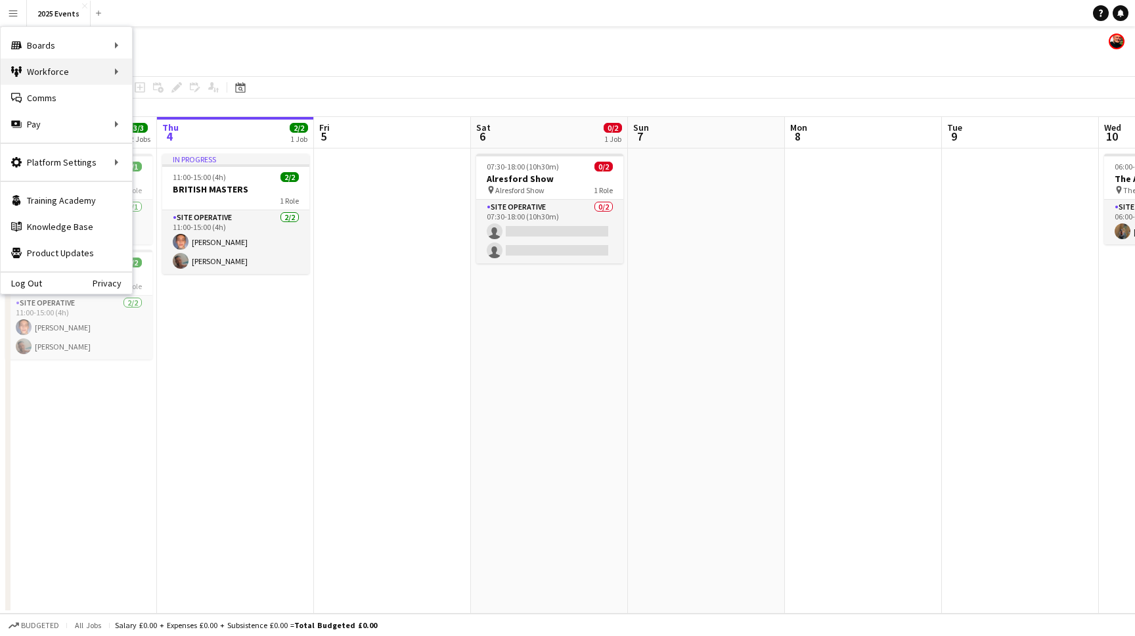
click at [47, 68] on div "Workforce Workforce" at bounding box center [66, 71] width 131 height 26
click at [177, 72] on link "My Workforce" at bounding box center [198, 71] width 131 height 26
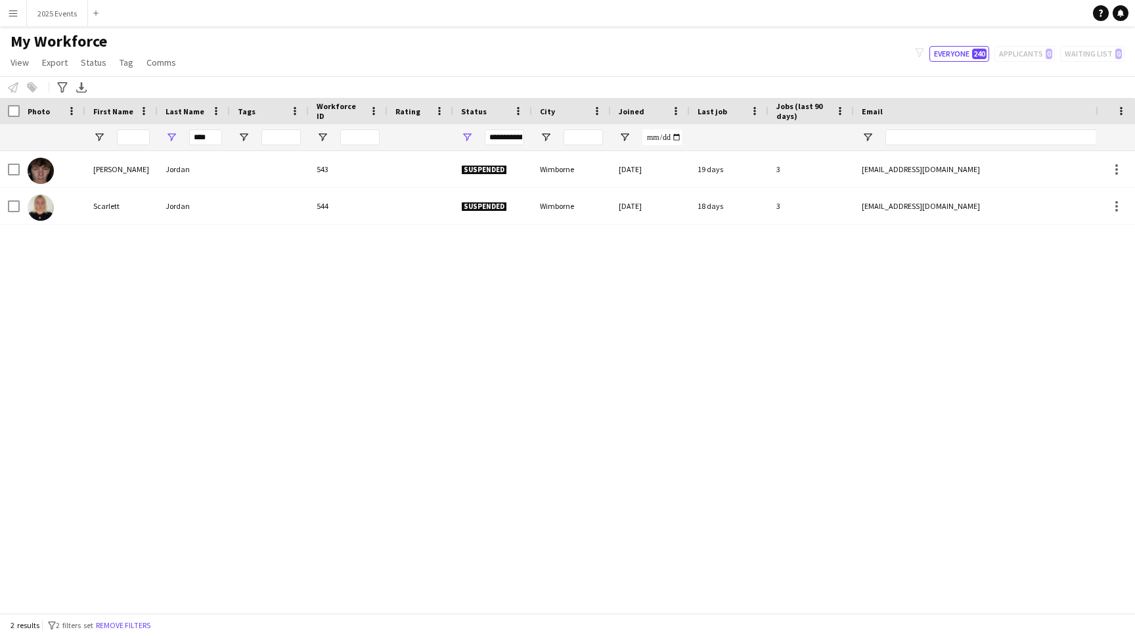
click at [430, 136] on div "**********" at bounding box center [504, 137] width 39 height 16
type input "**********"
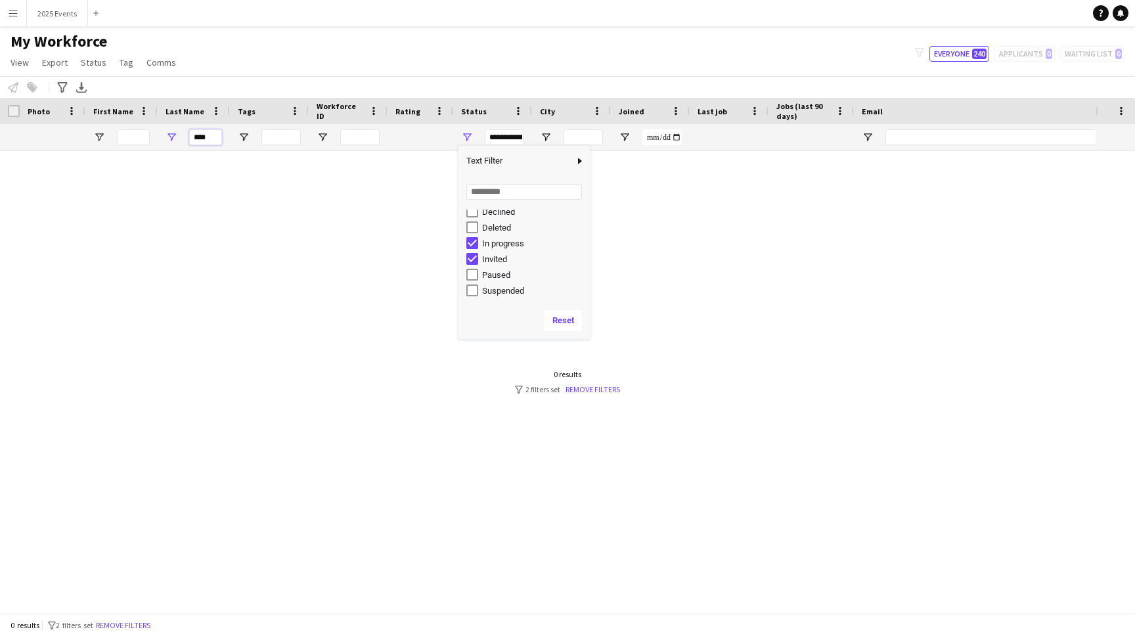
click at [209, 139] on input "****" at bounding box center [205, 137] width 33 height 16
type input "*"
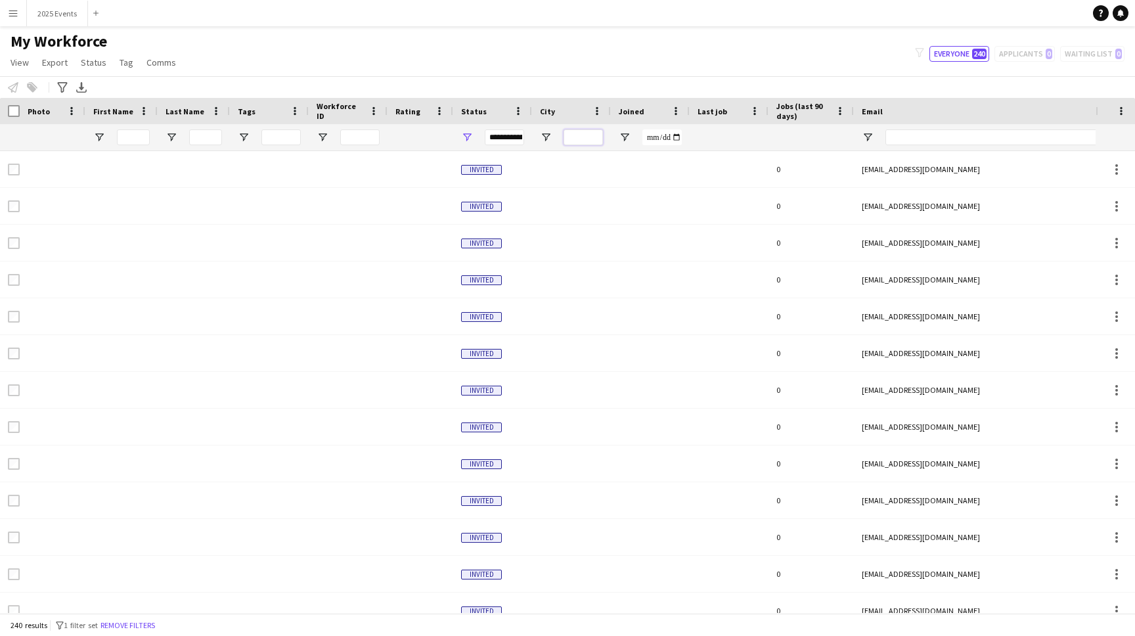
click at [430, 136] on input "City Filter Input" at bounding box center [582, 137] width 39 height 16
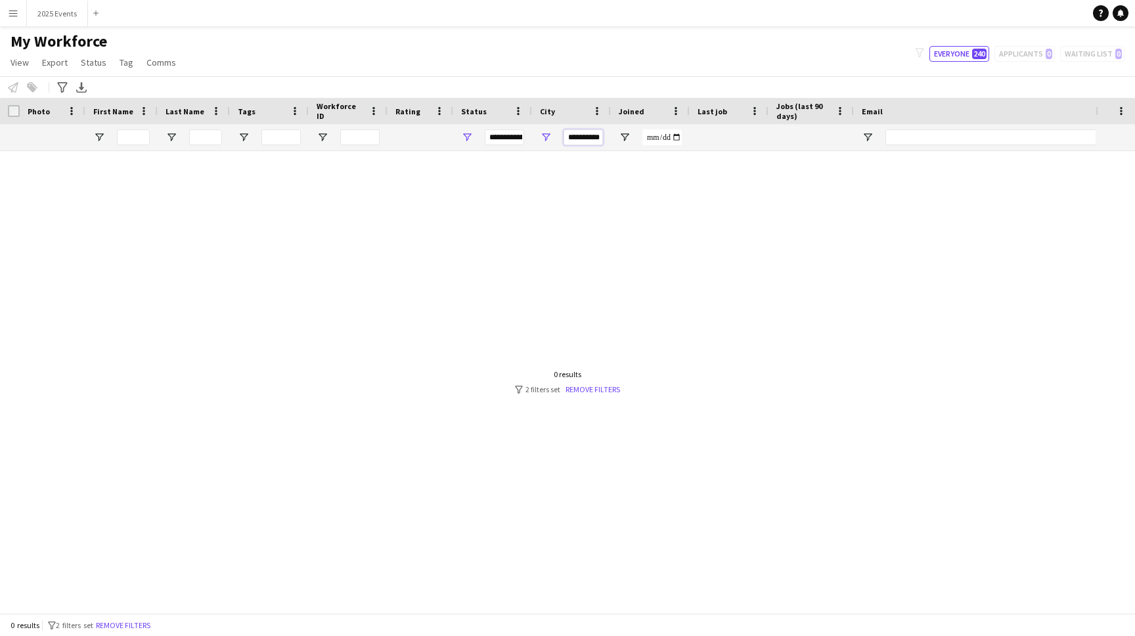
type input "**********"
click at [430, 137] on div "**********" at bounding box center [504, 137] width 39 height 16
click at [68, 9] on button "2025 Events Close" at bounding box center [57, 14] width 61 height 26
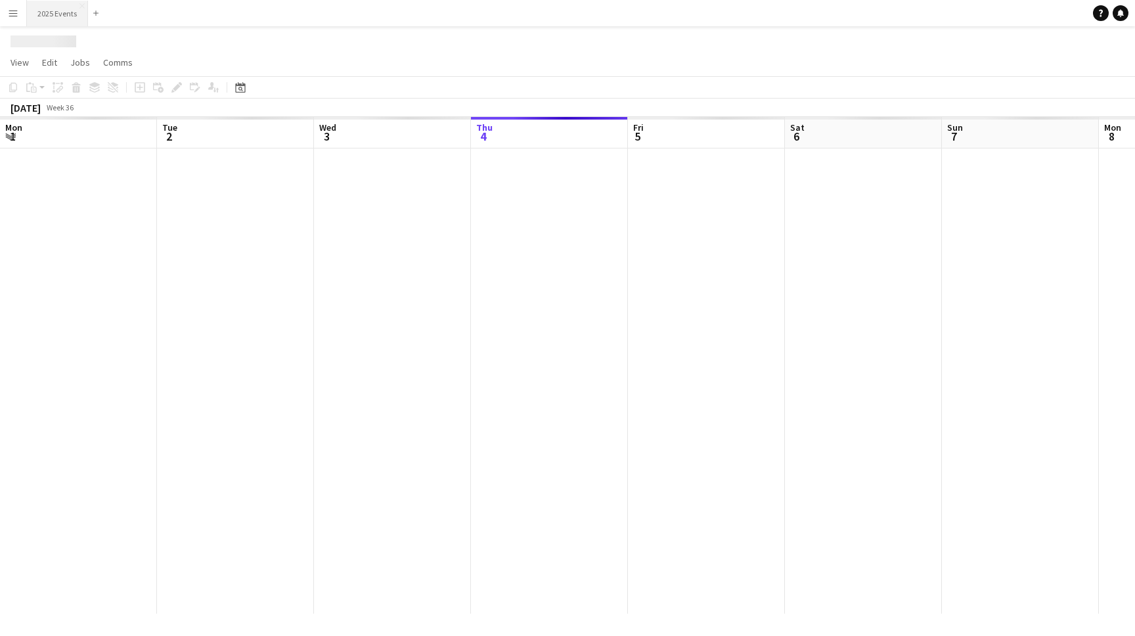
scroll to position [0, 314]
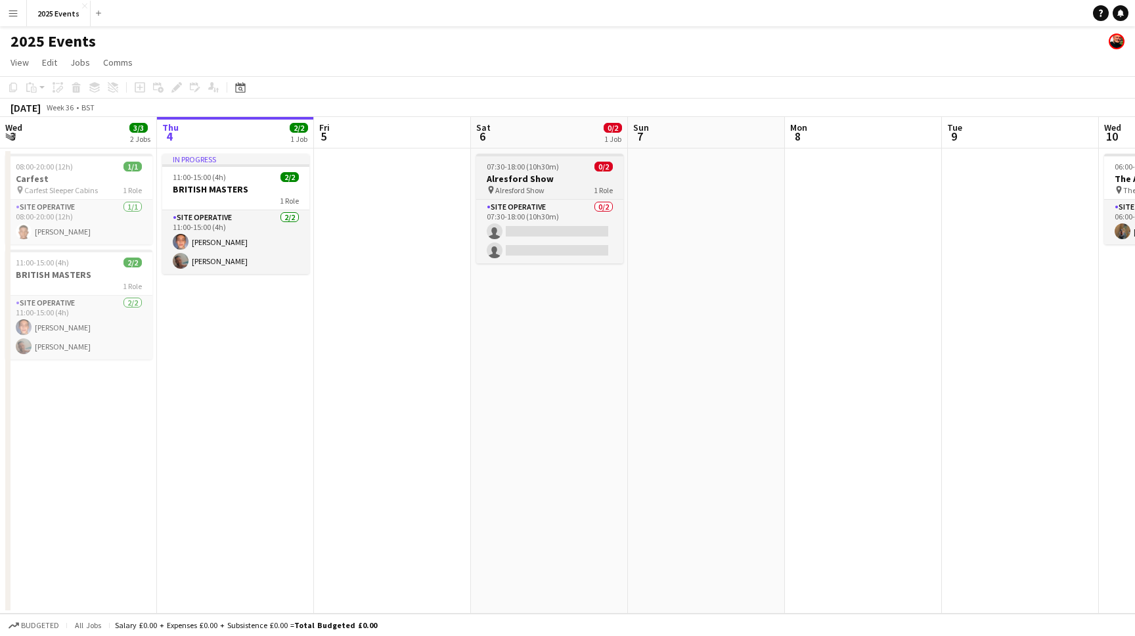
click at [430, 181] on h3 "Alresford Show" at bounding box center [549, 179] width 147 height 12
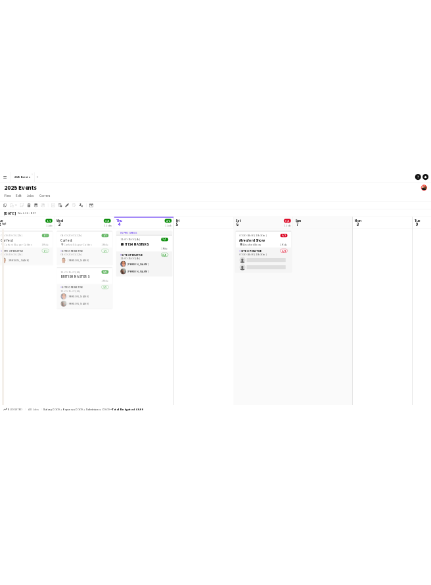
scroll to position [0, 320]
